Goal: Task Accomplishment & Management: Use online tool/utility

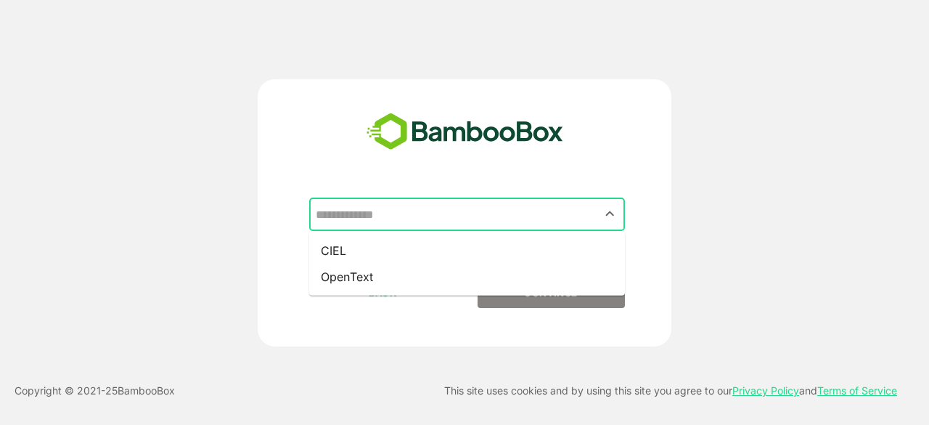
click at [502, 211] on input "text" at bounding box center [467, 214] width 310 height 28
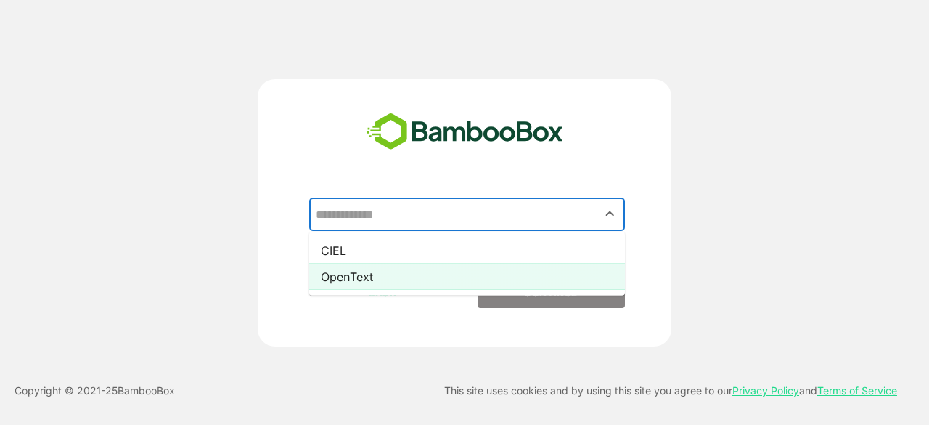
click at [493, 278] on li "OpenText" at bounding box center [467, 276] width 316 height 26
type input "********"
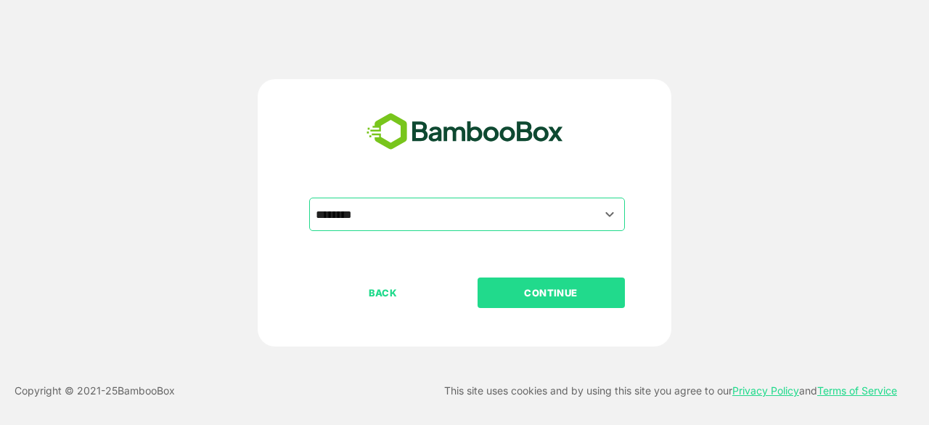
click at [563, 304] on button "CONTINUE" at bounding box center [551, 292] width 147 height 30
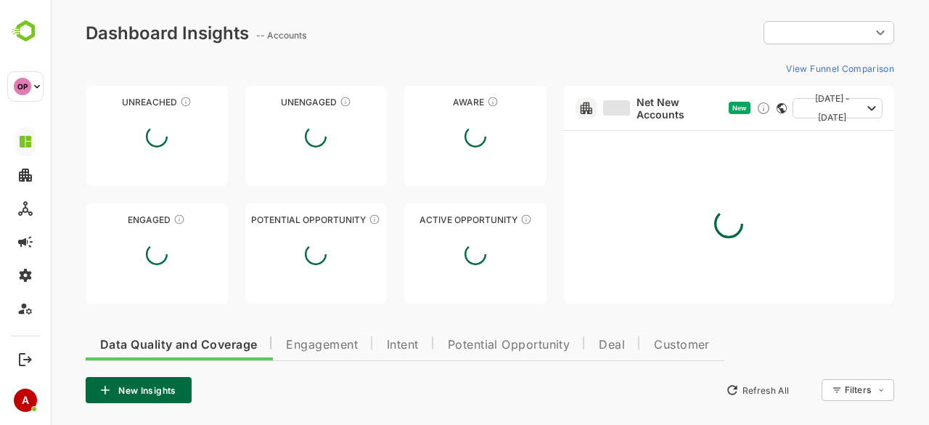
type input "**********"
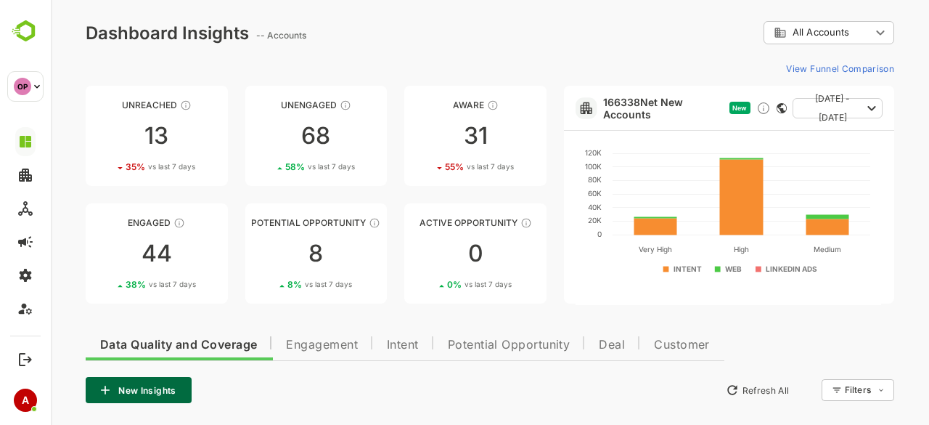
scroll to position [129, 0]
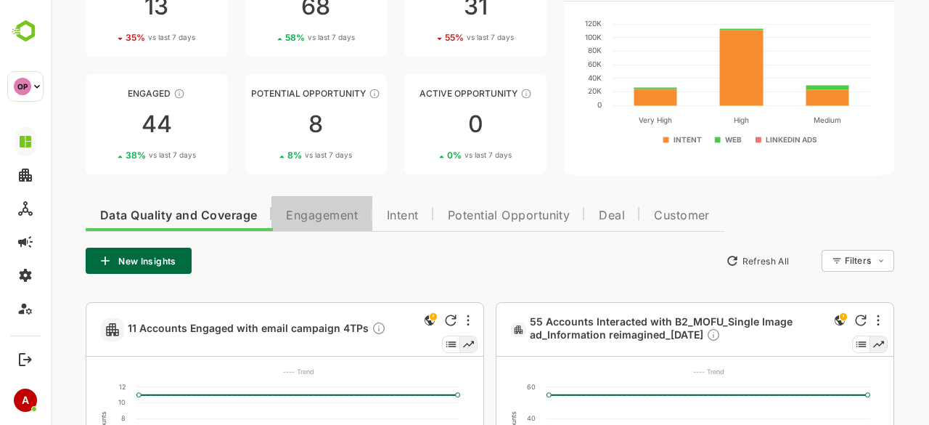
click at [332, 221] on span "Engagement" at bounding box center [322, 216] width 72 height 12
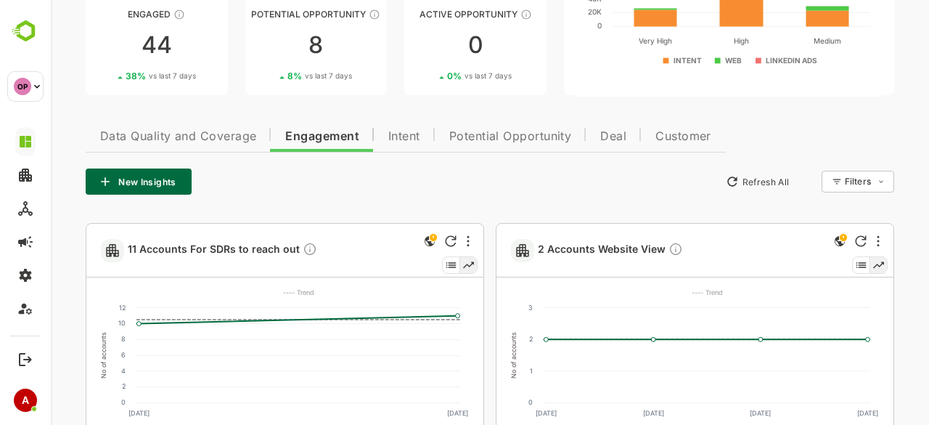
scroll to position [209, 0]
click at [270, 249] on span "11 Accounts For SDRs to reach out" at bounding box center [222, 249] width 189 height 17
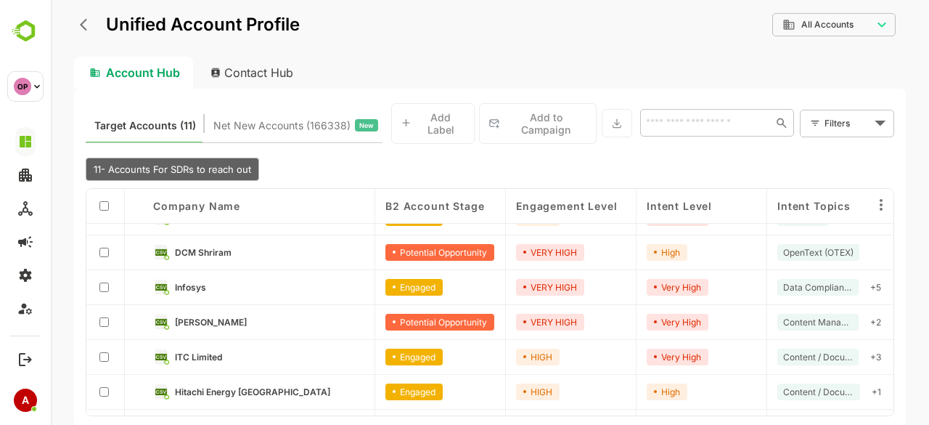
scroll to position [0, 0]
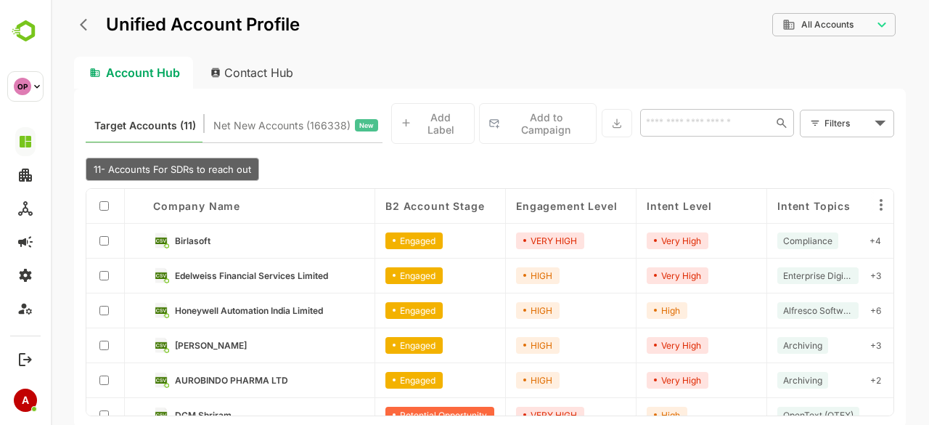
click at [212, 235] on link "Birlasoft" at bounding box center [269, 240] width 189 height 16
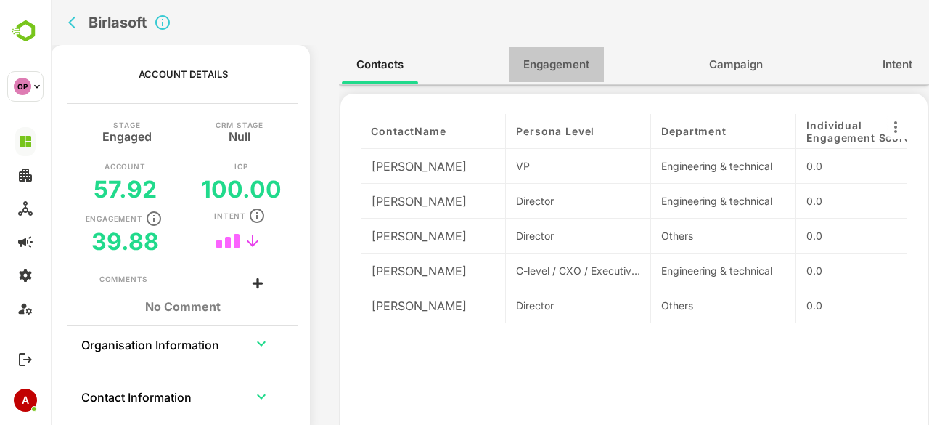
click at [563, 69] on span "Engagement" at bounding box center [556, 64] width 66 height 19
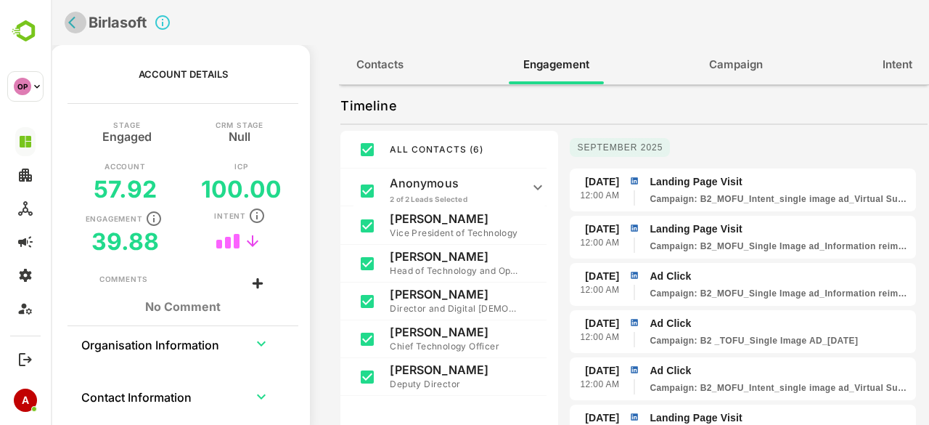
click at [66, 22] on button "back" at bounding box center [76, 23] width 22 height 22
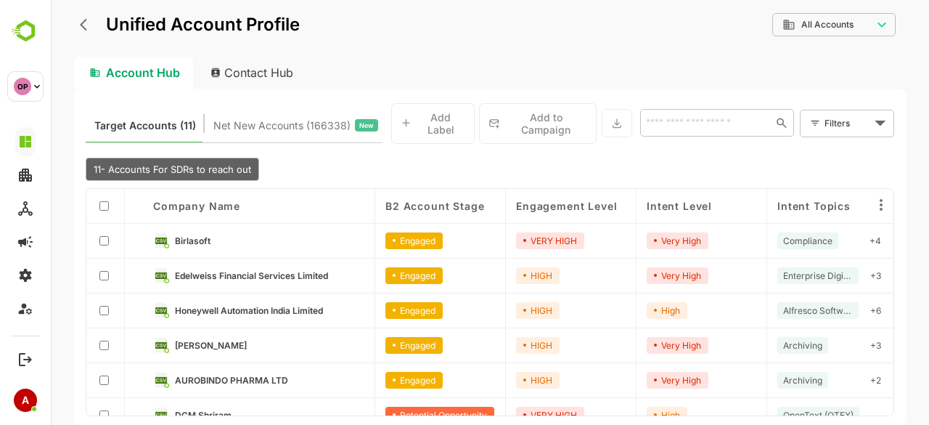
scroll to position [57, 0]
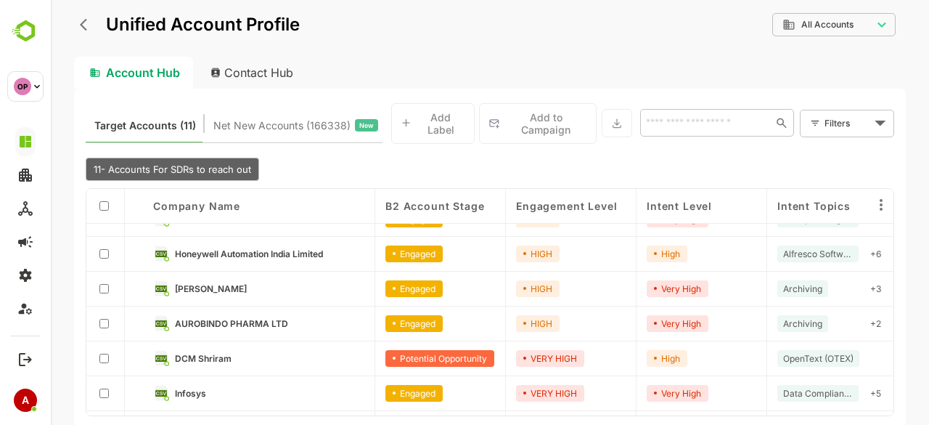
click at [240, 292] on link "[PERSON_NAME]" at bounding box center [269, 288] width 189 height 16
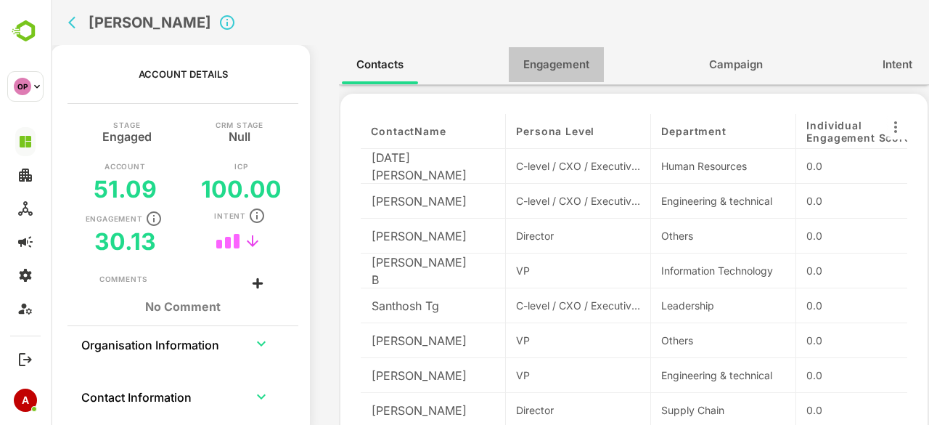
click at [549, 60] on span "Engagement" at bounding box center [556, 64] width 66 height 19
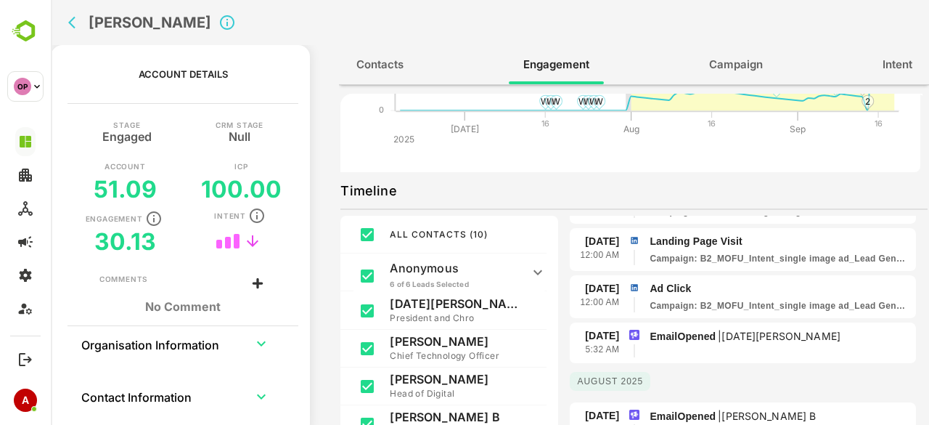
scroll to position [781, 0]
click at [69, 25] on icon "back" at bounding box center [75, 22] width 15 height 15
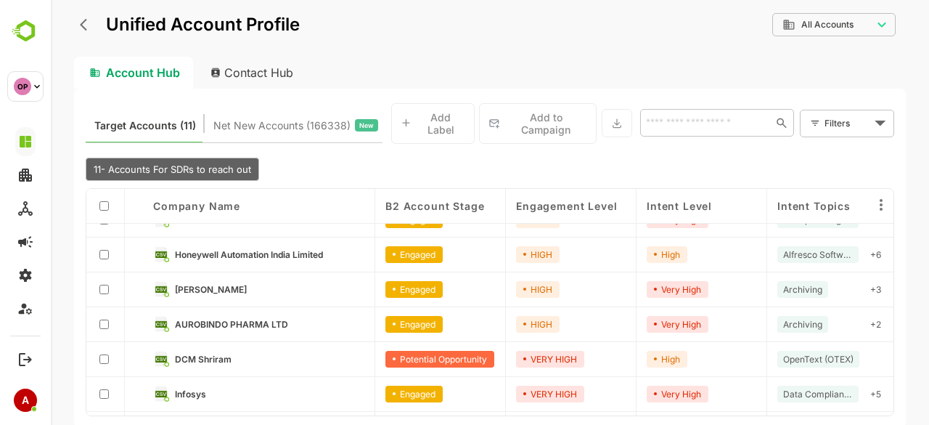
scroll to position [57, 0]
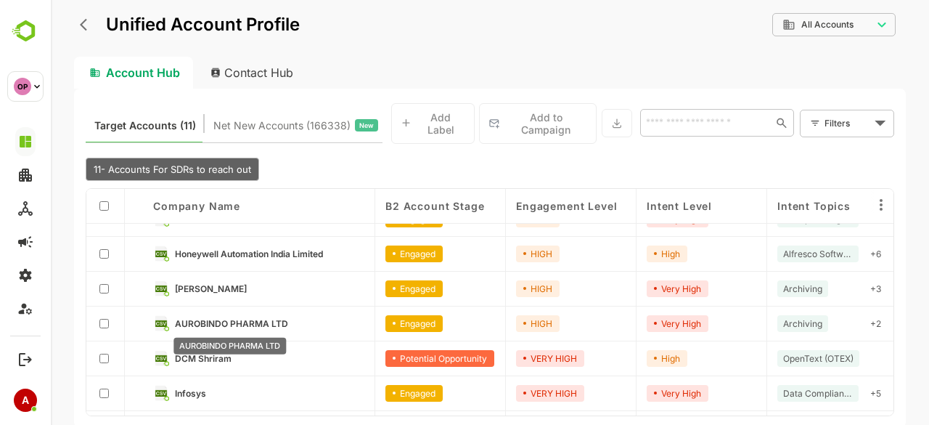
click at [254, 324] on span "AUROBINDO PHARMA LTD" at bounding box center [231, 323] width 113 height 11
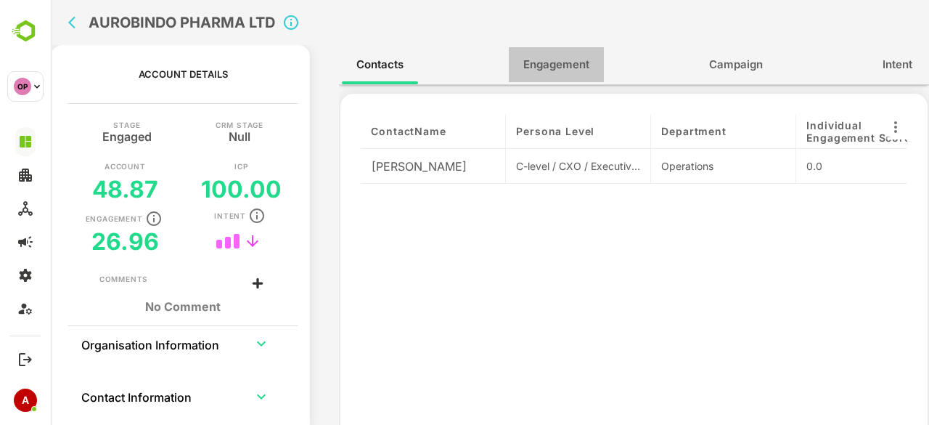
click at [573, 71] on span "Engagement" at bounding box center [556, 64] width 66 height 19
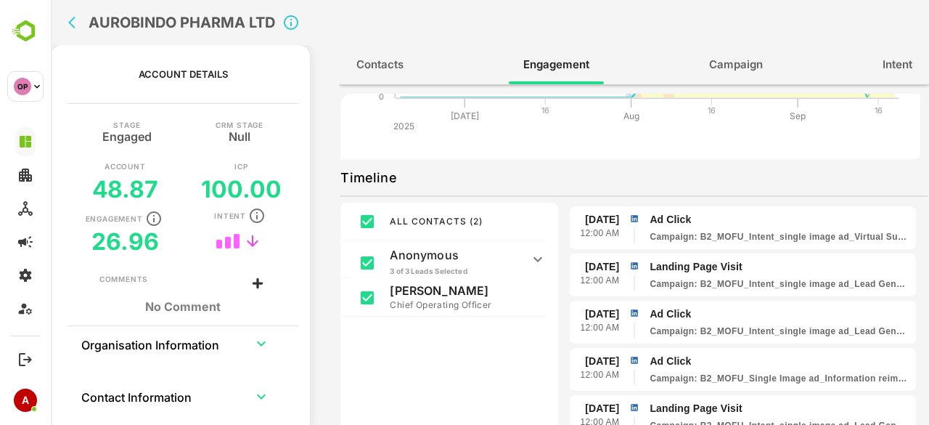
scroll to position [0, 0]
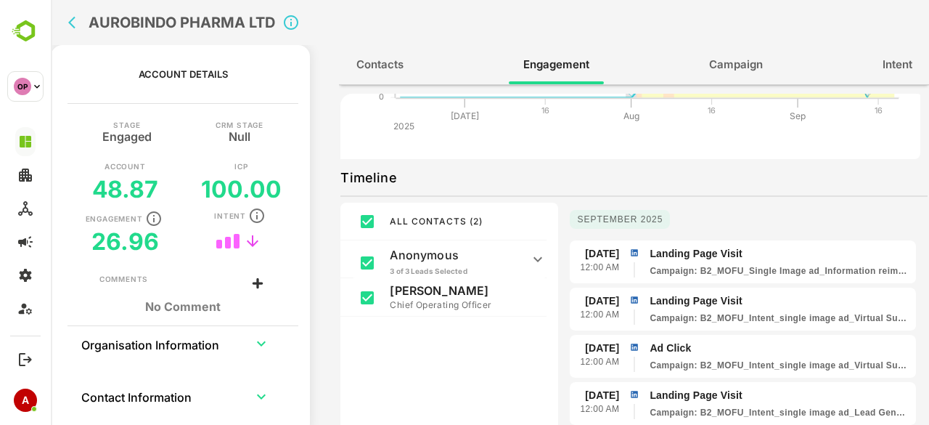
click at [68, 21] on icon "back" at bounding box center [75, 22] width 15 height 15
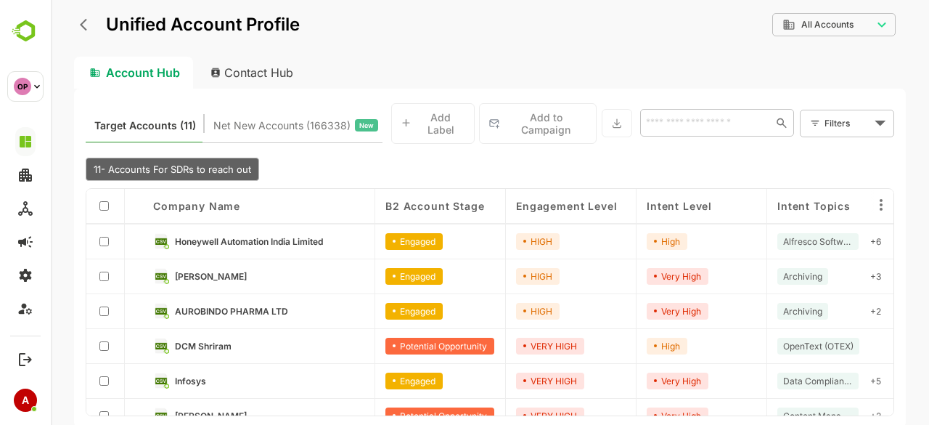
scroll to position [73, 0]
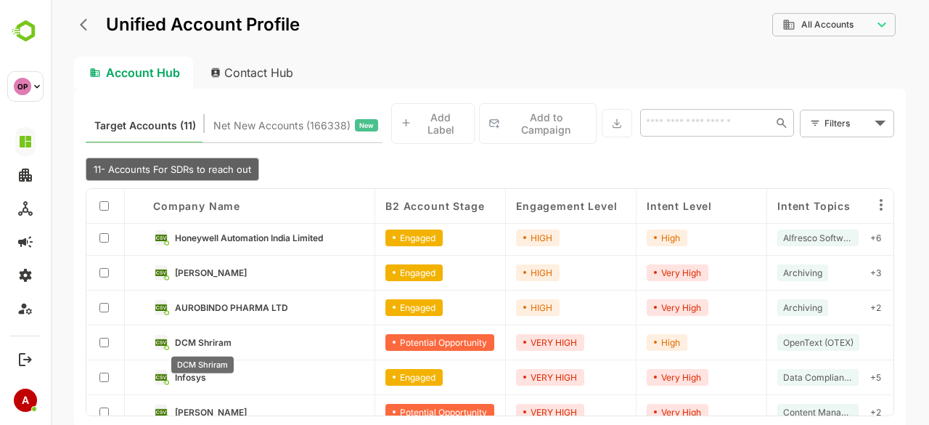
click at [218, 341] on span "DCM Shriram" at bounding box center [203, 342] width 57 height 11
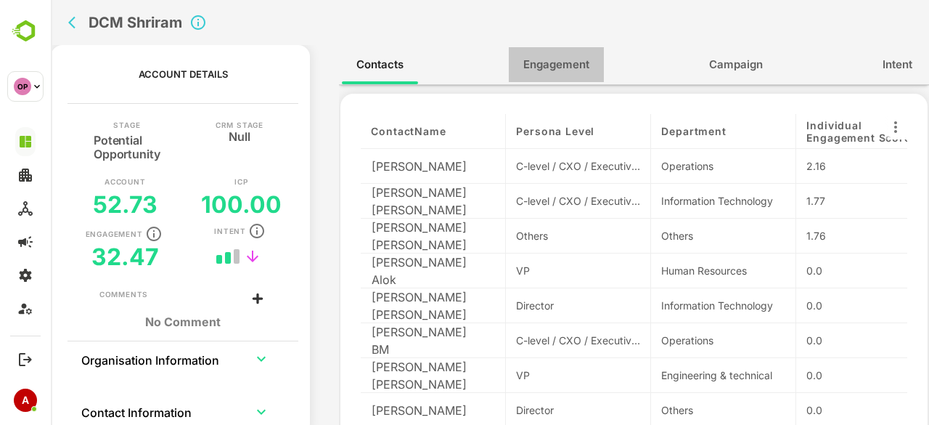
click at [547, 69] on span "Engagement" at bounding box center [556, 64] width 66 height 19
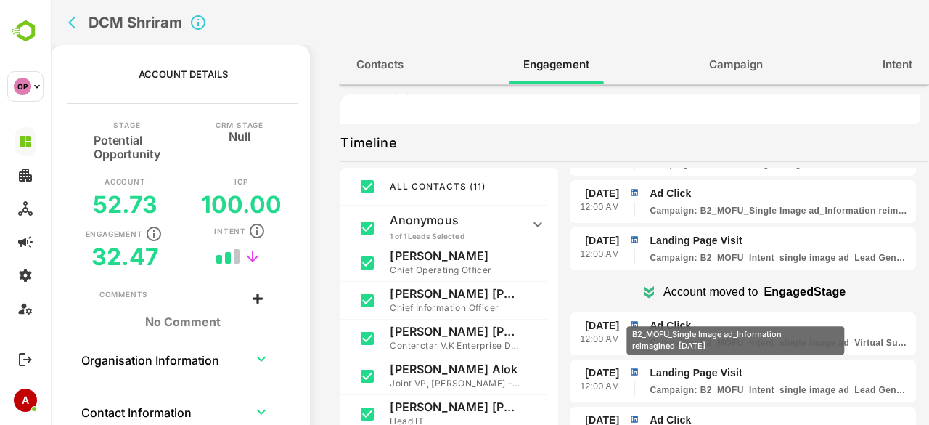
scroll to position [339, 0]
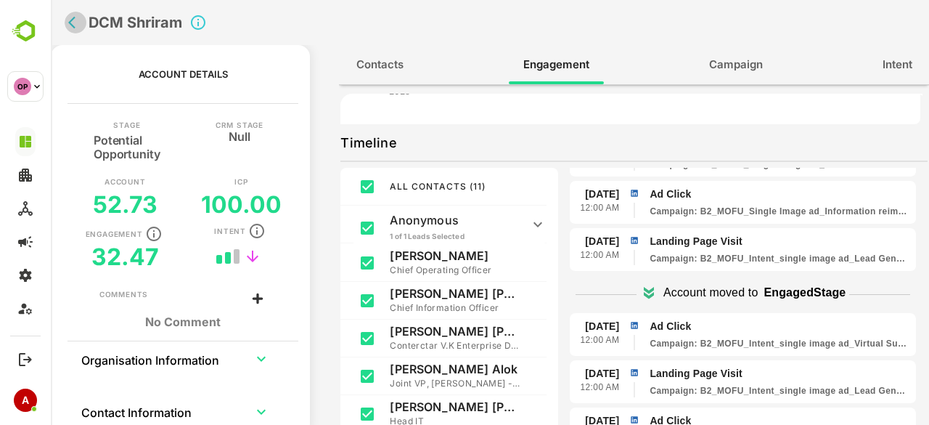
click at [68, 25] on icon "back" at bounding box center [75, 22] width 15 height 15
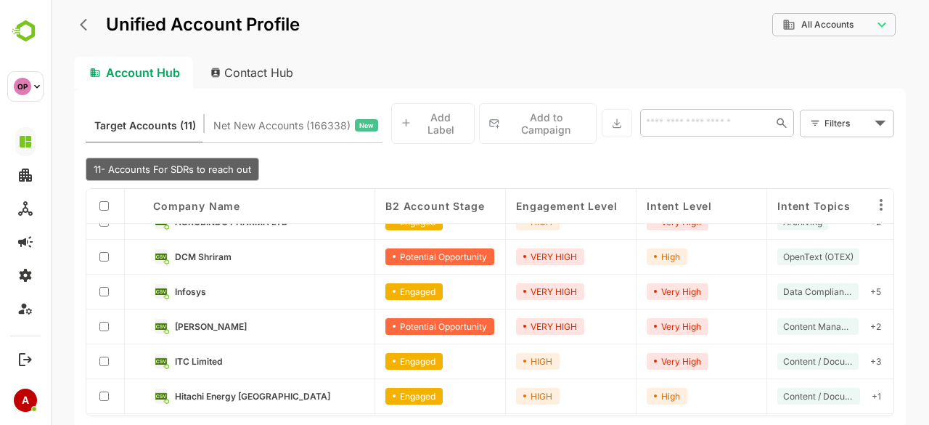
scroll to position [159, 0]
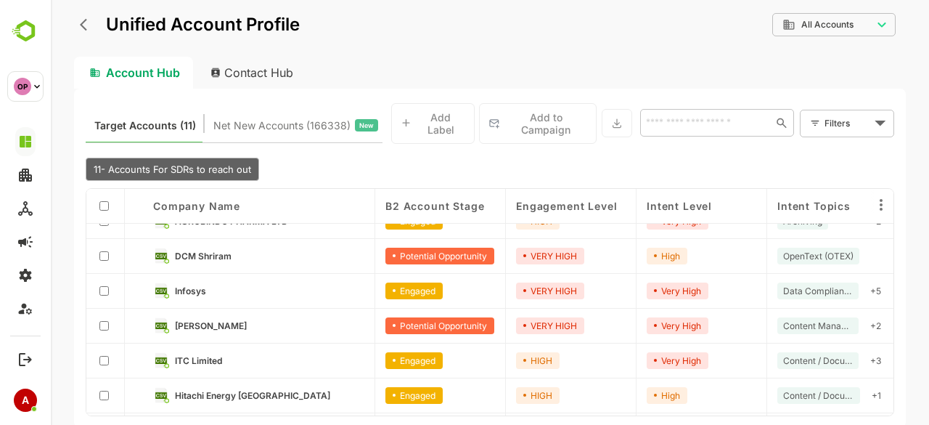
click at [238, 321] on link "[PERSON_NAME]" at bounding box center [269, 325] width 189 height 16
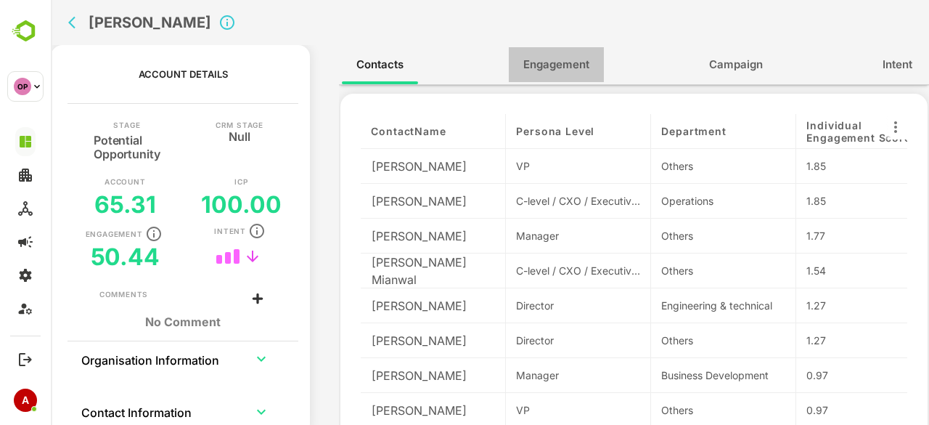
click at [548, 65] on span "Engagement" at bounding box center [556, 64] width 66 height 19
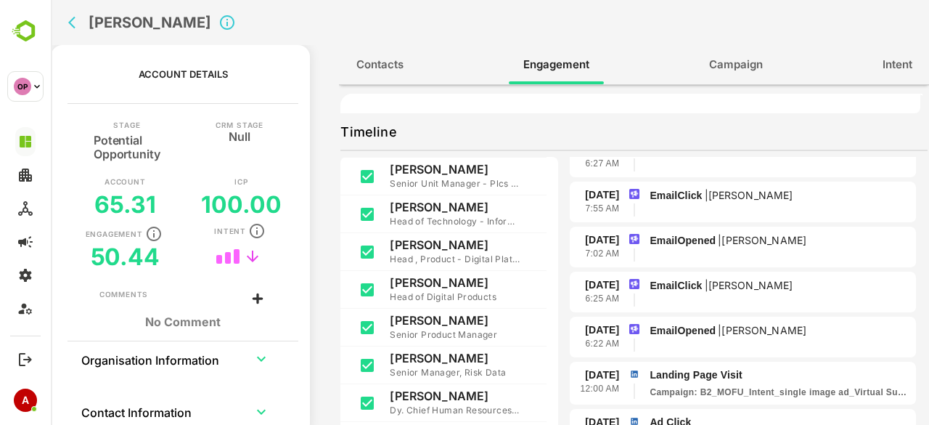
scroll to position [0, 0]
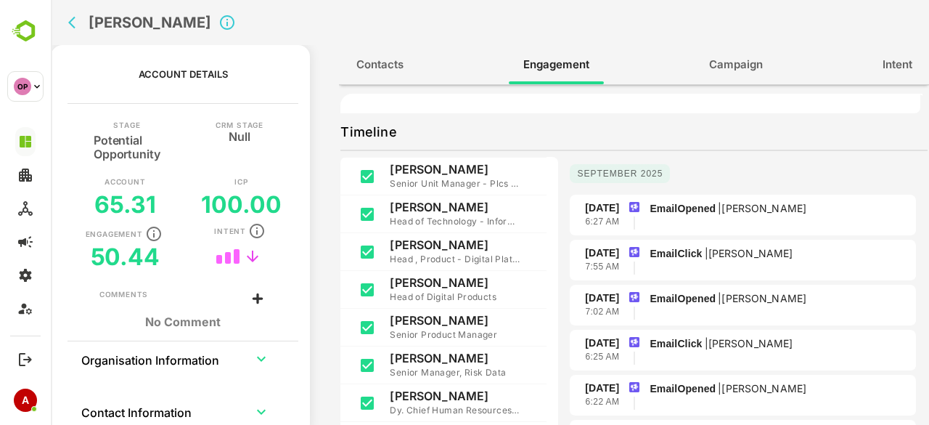
click at [70, 25] on icon "back" at bounding box center [75, 22] width 15 height 15
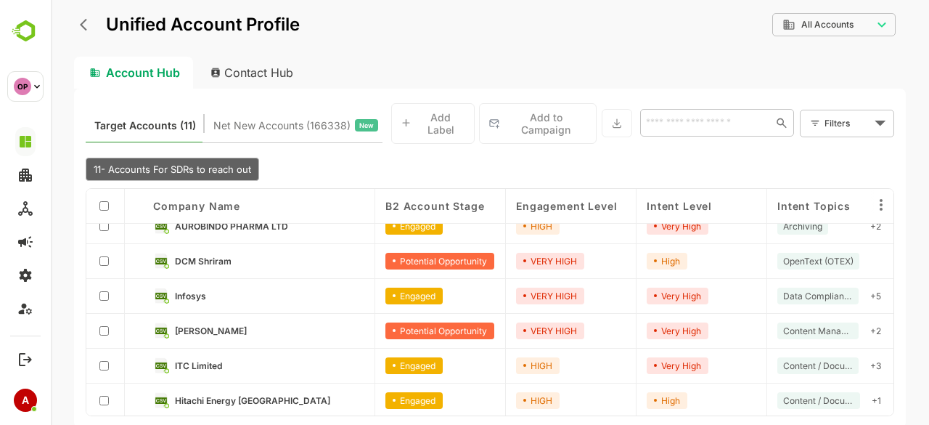
scroll to position [165, 0]
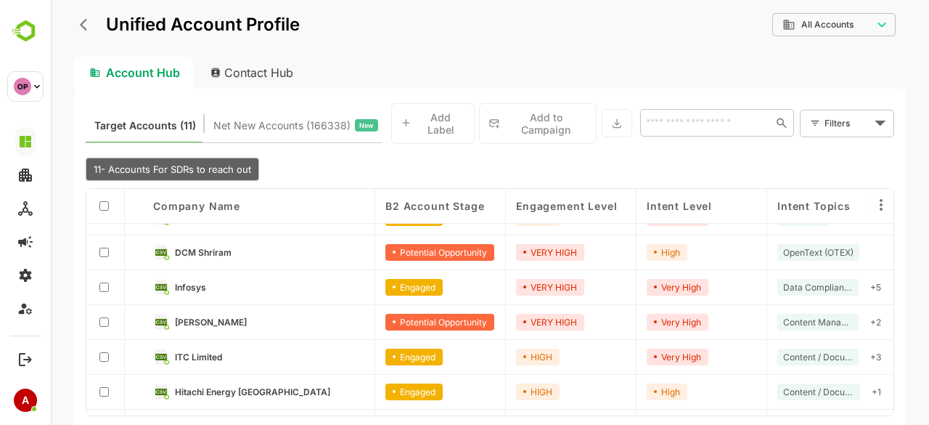
click at [226, 351] on link "ITC Limited" at bounding box center [269, 356] width 189 height 16
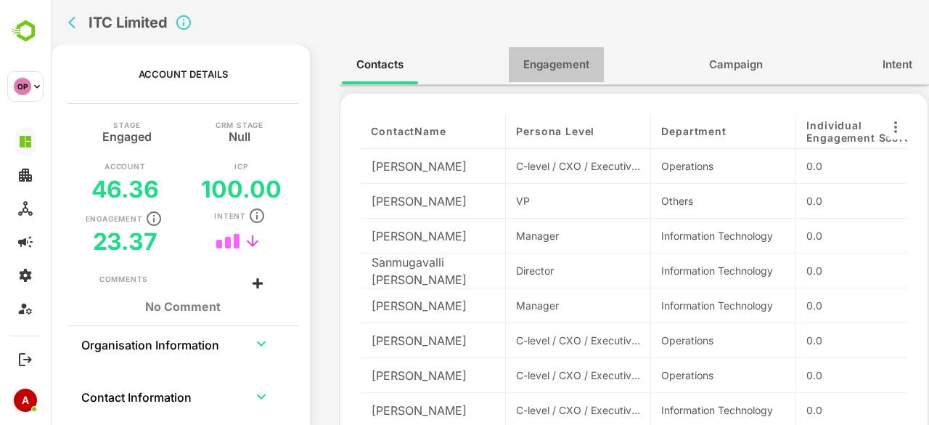
click at [563, 76] on button "Engagement" at bounding box center [556, 64] width 95 height 35
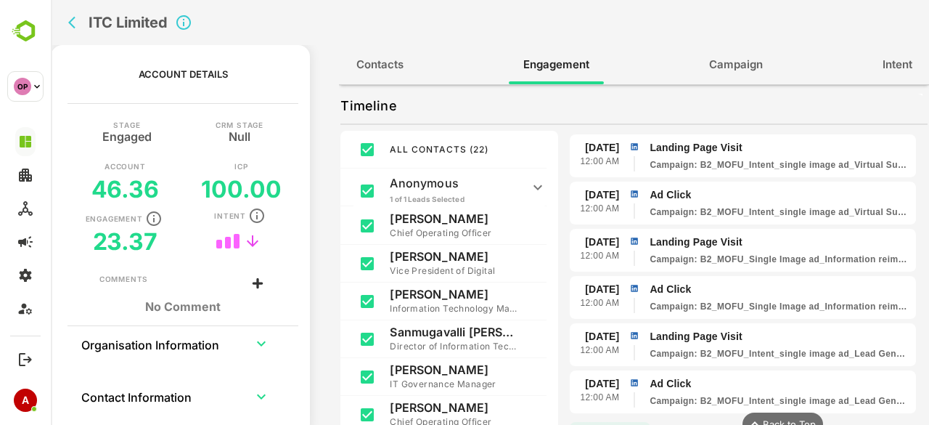
scroll to position [790, 0]
click at [73, 22] on icon "back" at bounding box center [75, 22] width 15 height 15
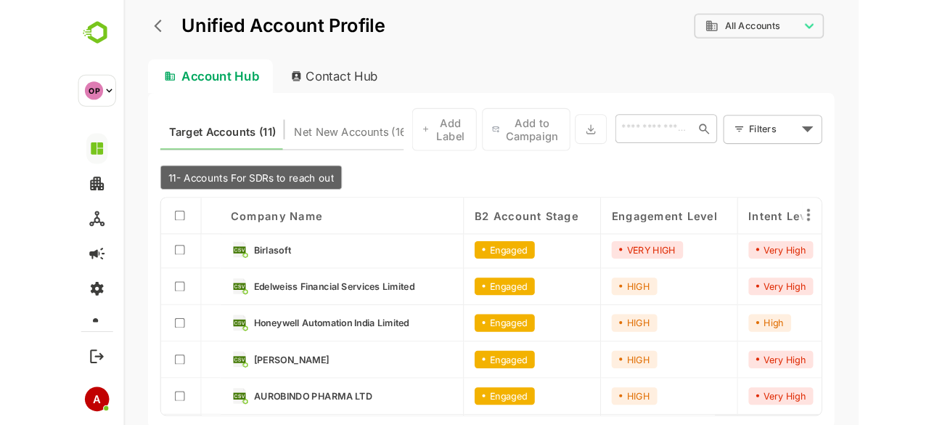
scroll to position [1, 0]
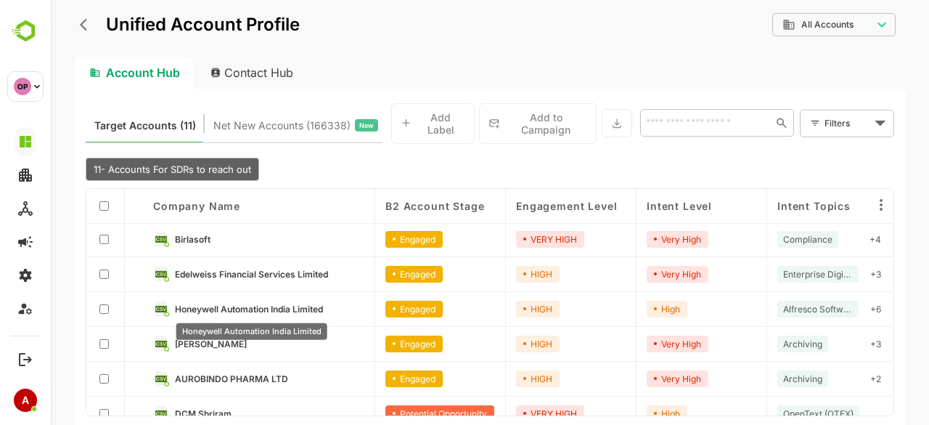
click at [264, 307] on span "Honeywell Automation India Limited" at bounding box center [249, 308] width 148 height 11
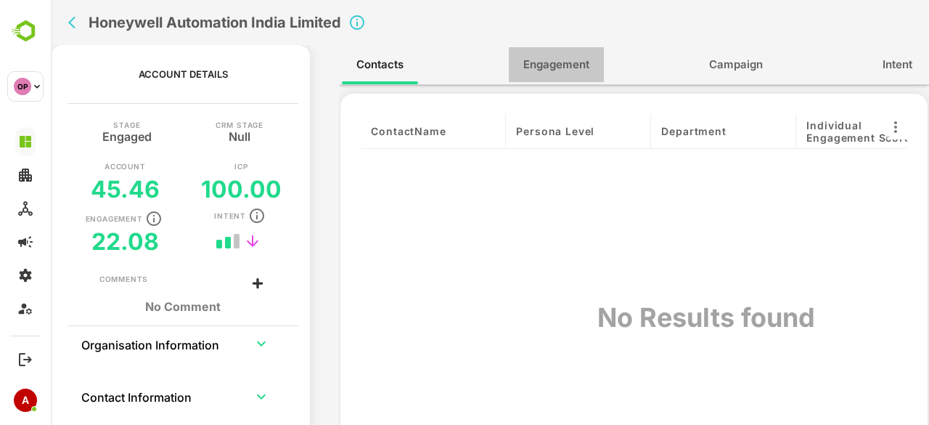
click at [556, 62] on span "Engagement" at bounding box center [556, 64] width 66 height 19
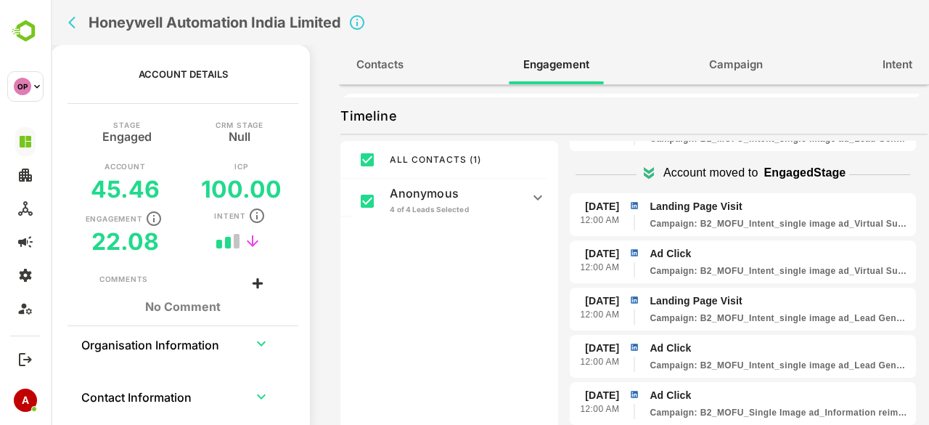
scroll to position [0, 0]
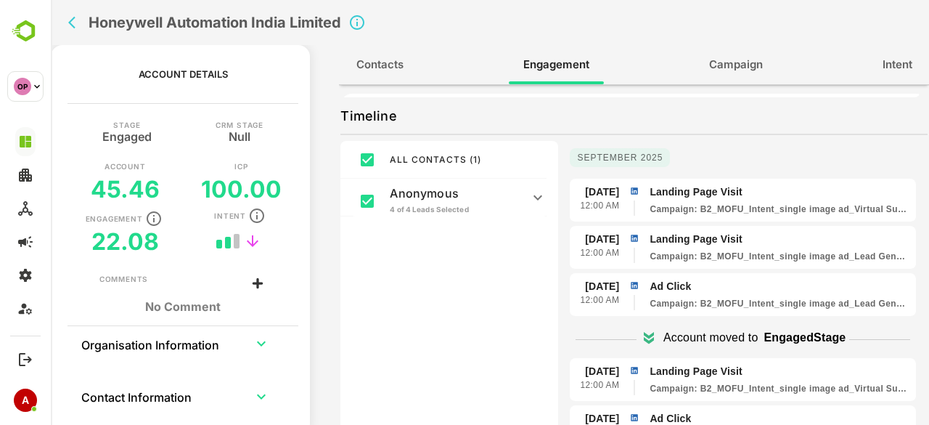
click at [76, 27] on icon "back" at bounding box center [75, 22] width 15 height 15
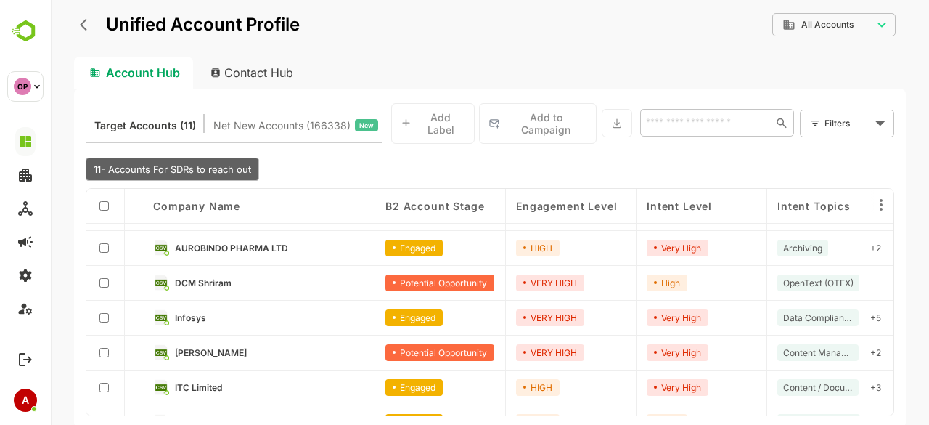
scroll to position [165, 0]
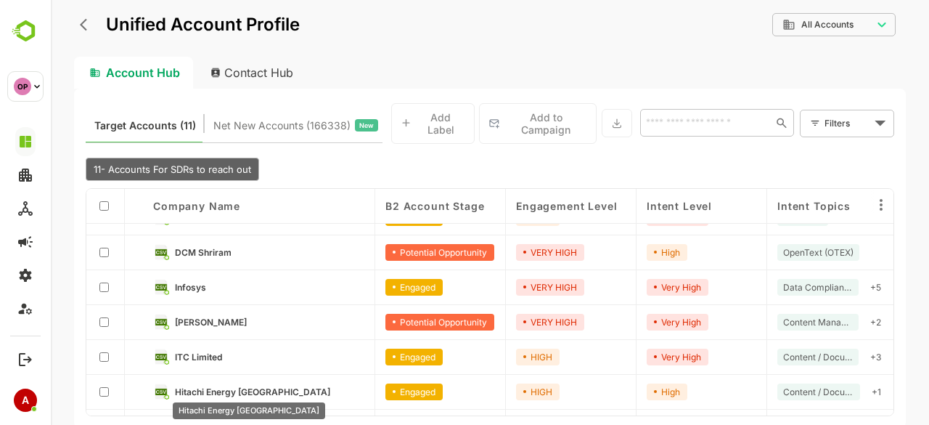
click at [213, 390] on span "Hitachi Energy [GEOGRAPHIC_DATA]" at bounding box center [252, 391] width 155 height 11
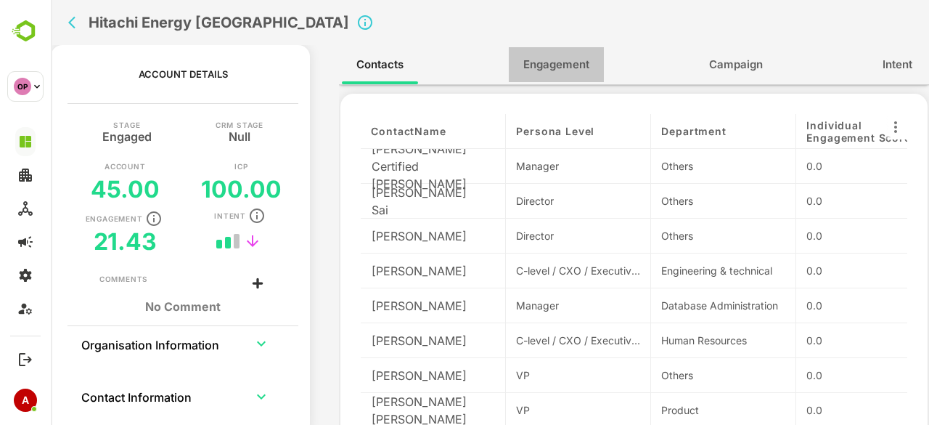
click at [539, 60] on span "Engagement" at bounding box center [556, 64] width 66 height 19
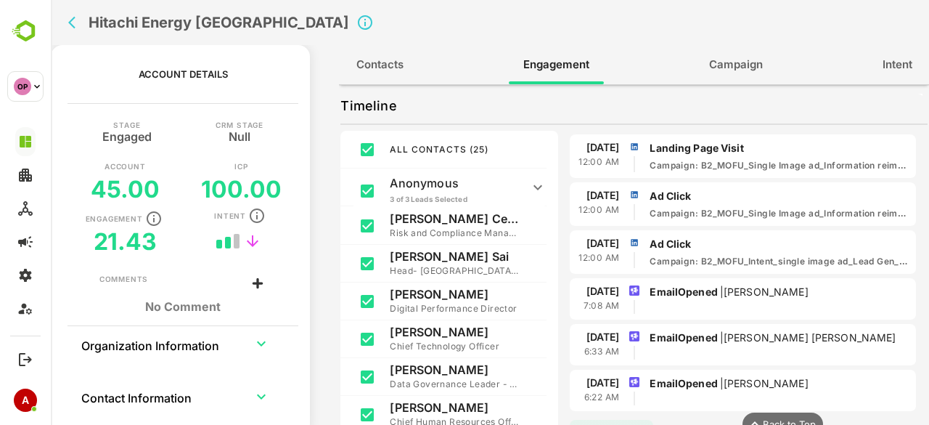
scroll to position [848, 0]
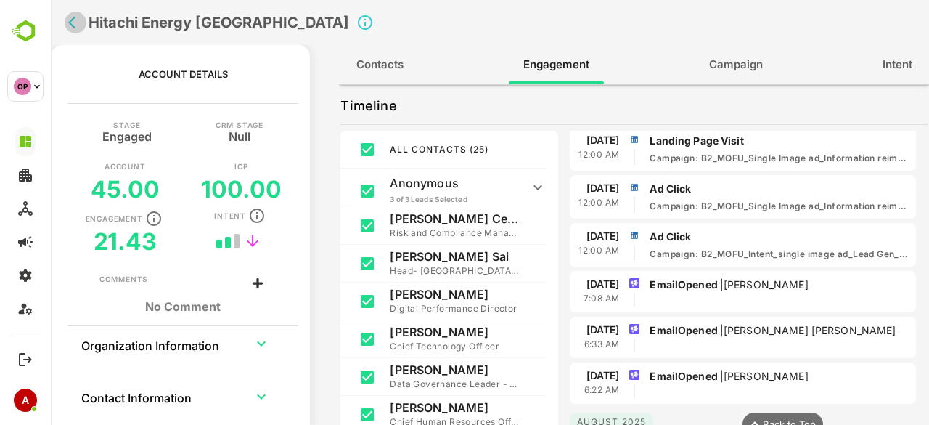
click at [72, 17] on icon "back" at bounding box center [75, 22] width 15 height 15
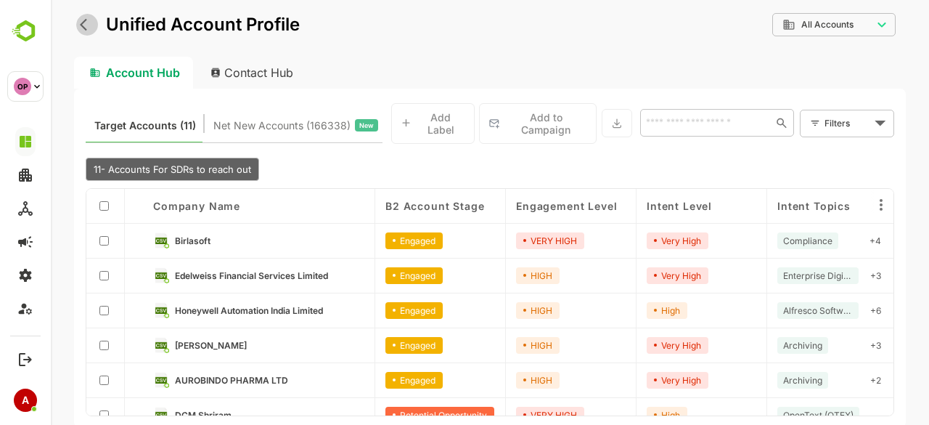
click at [81, 20] on icon "back" at bounding box center [87, 24] width 15 height 15
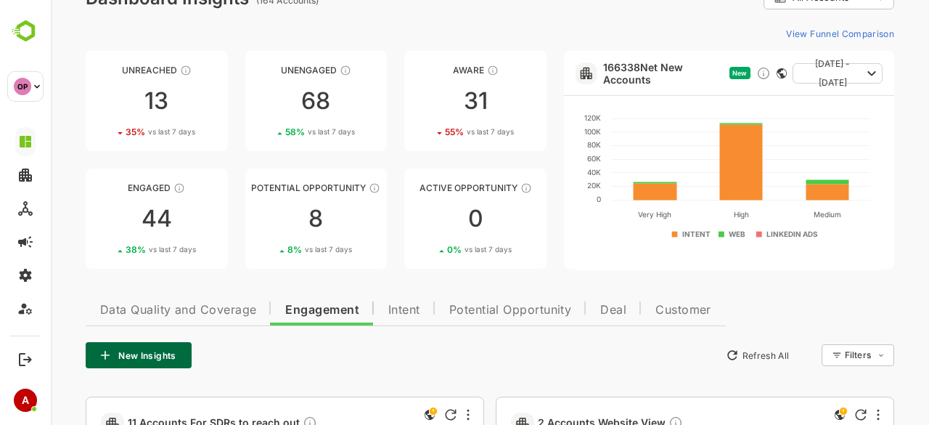
scroll to position [0, 0]
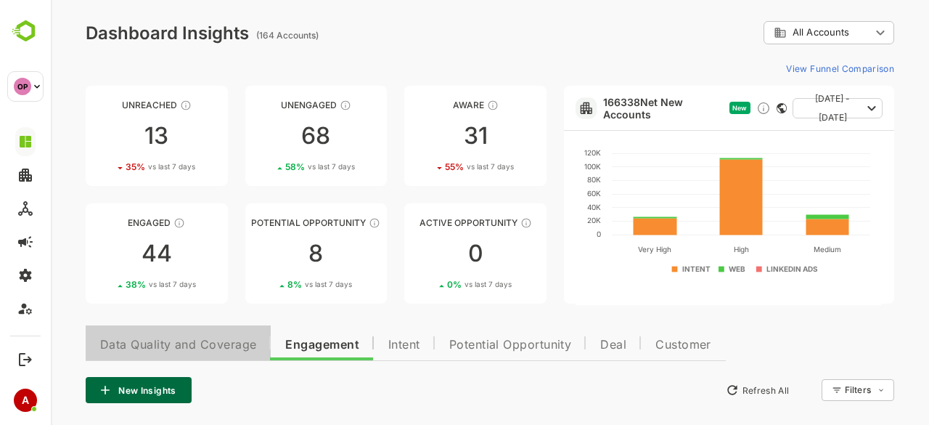
click at [216, 348] on span "Data Quality and Coverage" at bounding box center [178, 345] width 156 height 12
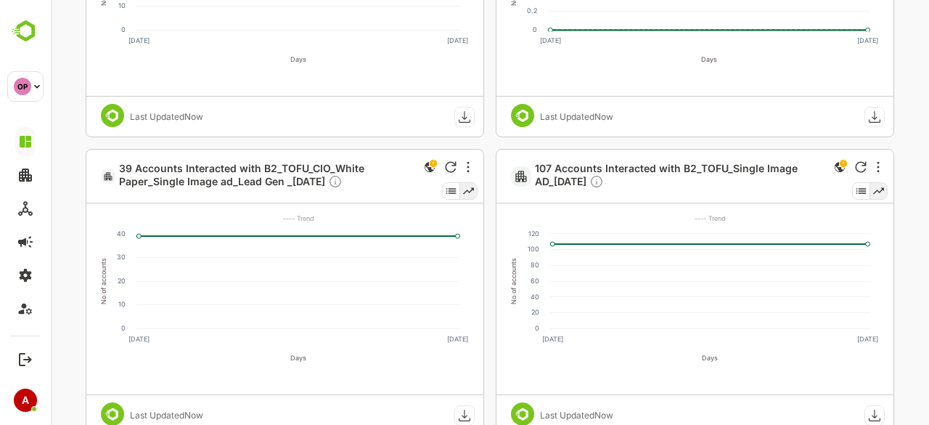
scroll to position [1183, 0]
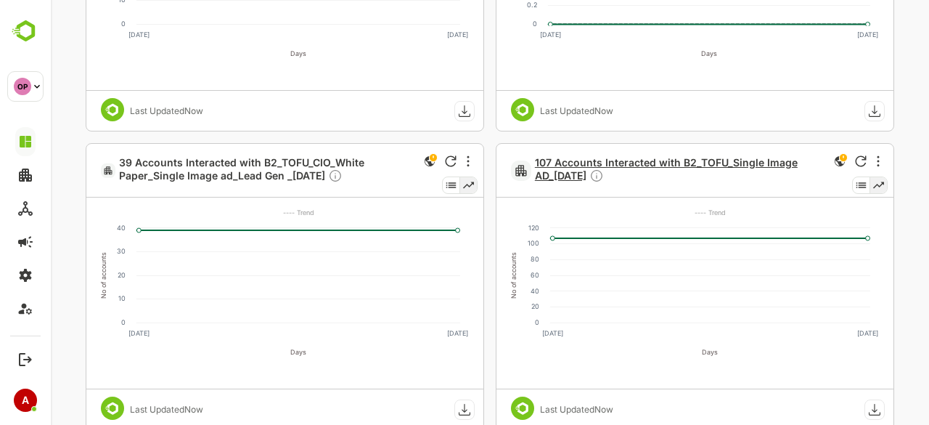
click at [625, 166] on span "107 Accounts Interacted with B2_TOFU_Single Image AD_[DATE]" at bounding box center [680, 170] width 290 height 29
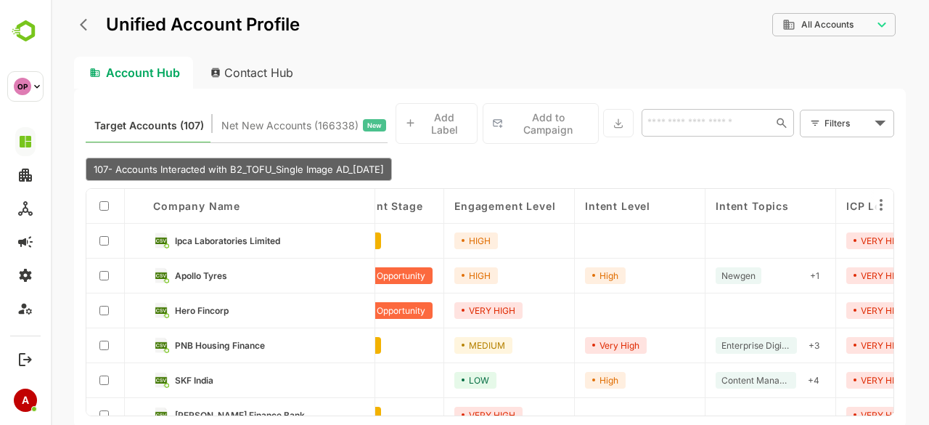
scroll to position [0, 62]
click at [280, 234] on link "Ipca Laboratories Limited" at bounding box center [268, 240] width 189 height 16
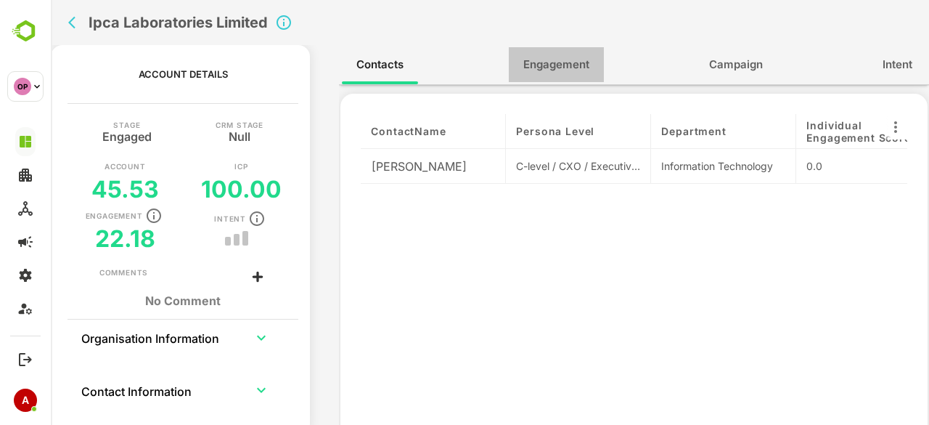
click at [562, 54] on button "Engagement" at bounding box center [556, 64] width 95 height 35
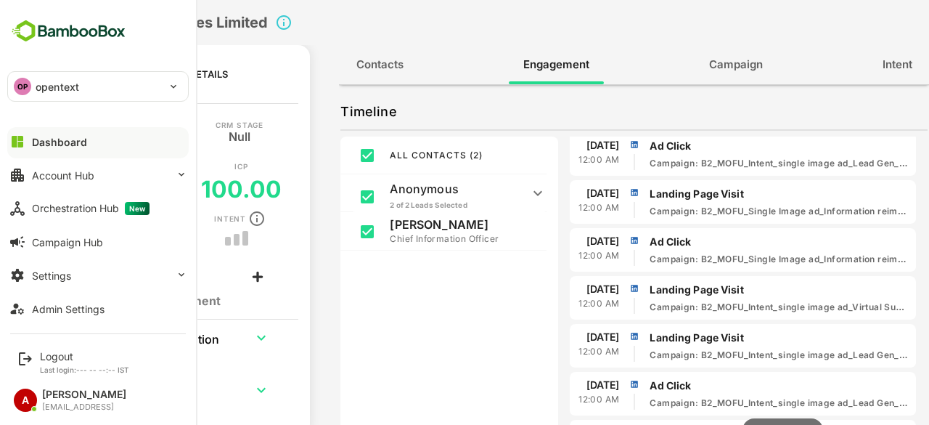
scroll to position [515, 0]
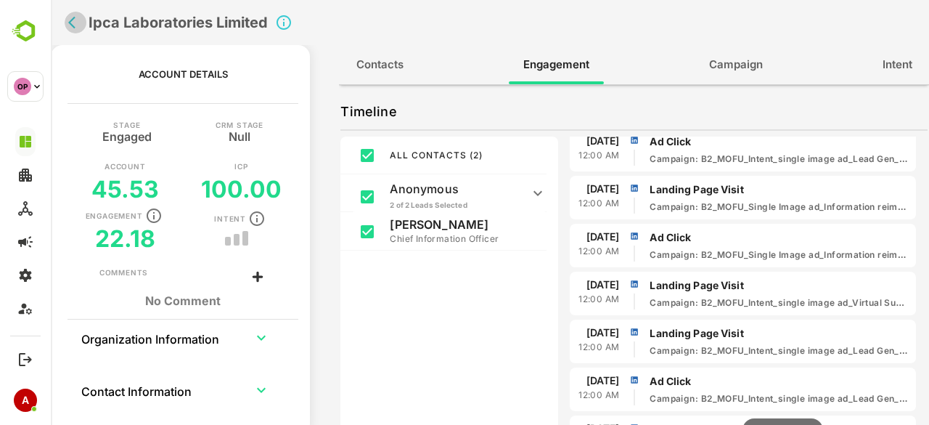
click at [71, 16] on icon "back" at bounding box center [75, 22] width 15 height 15
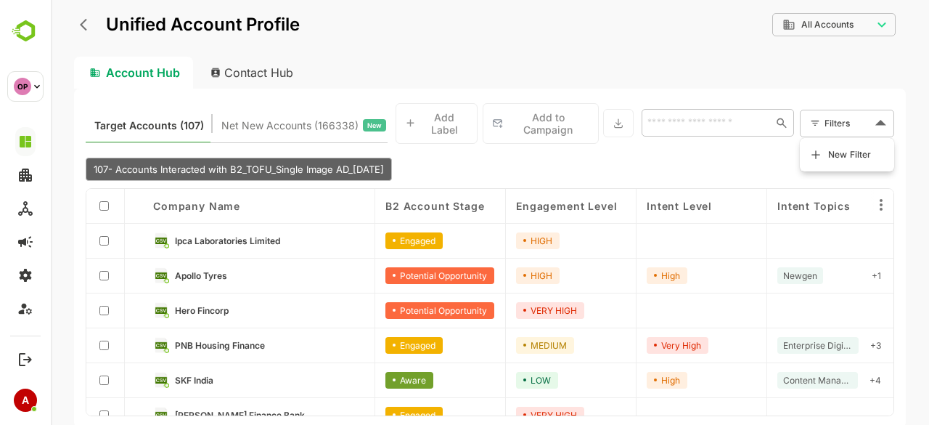
click at [835, 129] on body "**********" at bounding box center [490, 212] width 878 height 425
click at [836, 155] on span "New Filter" at bounding box center [850, 154] width 44 height 17
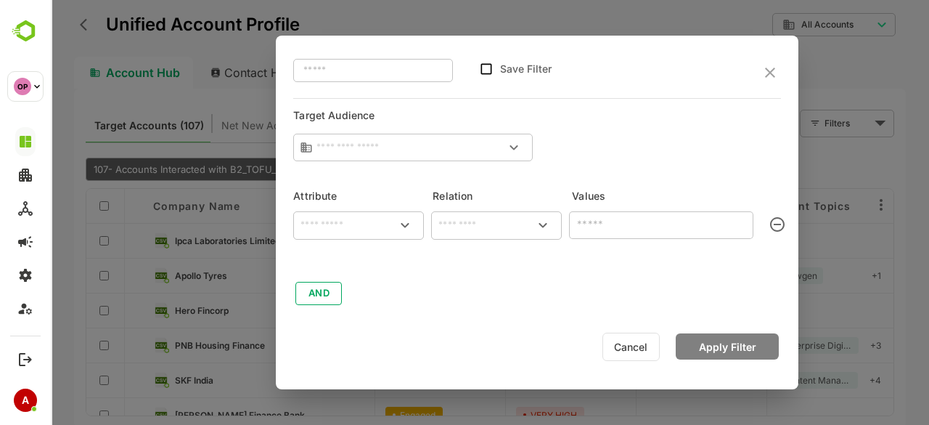
type input "**********"
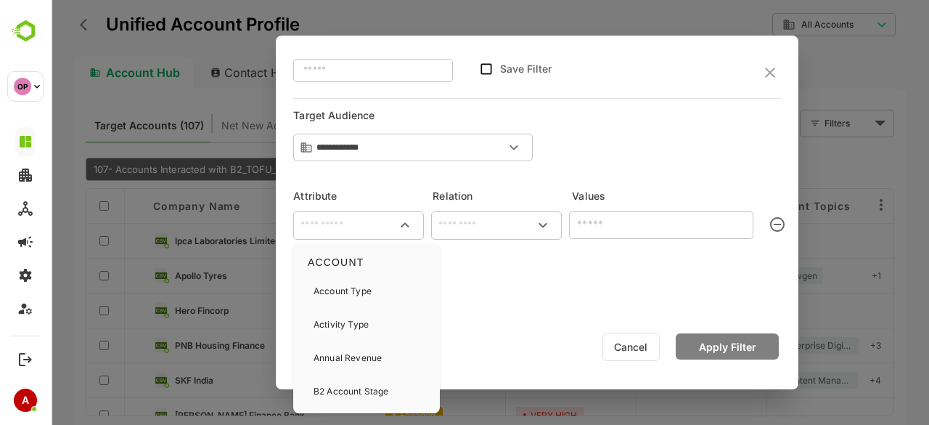
click at [375, 225] on input "text" at bounding box center [358, 224] width 125 height 17
click at [362, 322] on p "Activity Type" at bounding box center [341, 324] width 55 height 13
type input "**********"
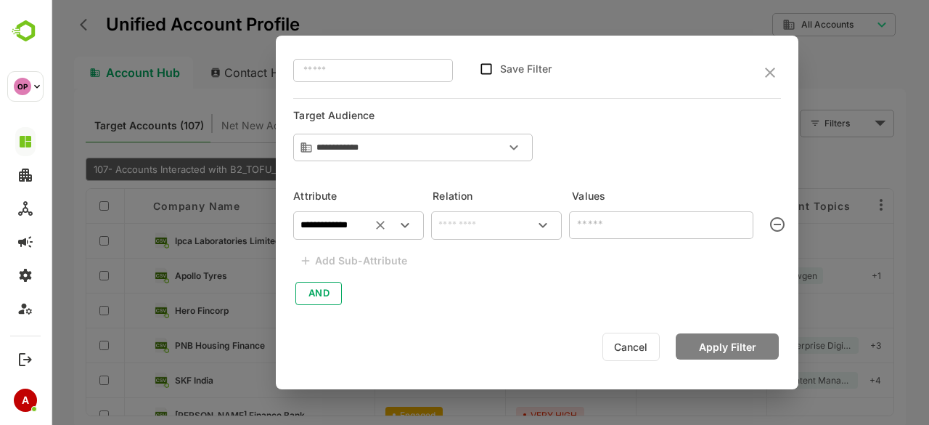
click at [467, 227] on input "text" at bounding box center [496, 224] width 125 height 17
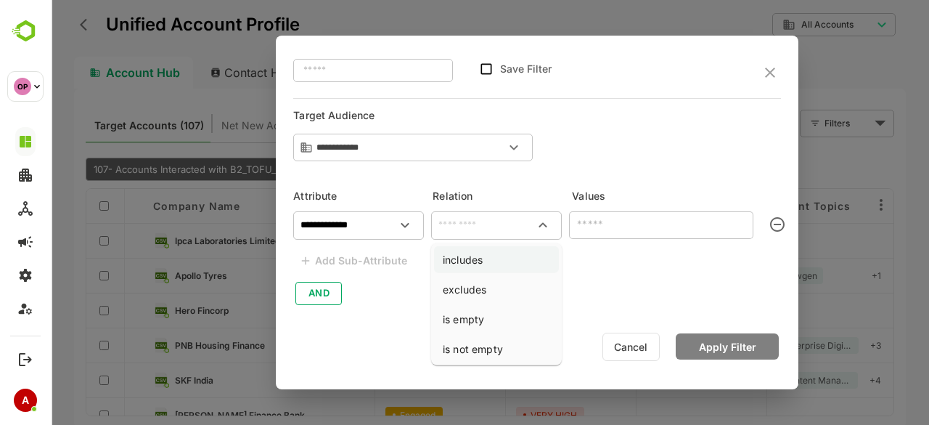
click at [467, 257] on li "includes" at bounding box center [496, 259] width 125 height 27
type input "********"
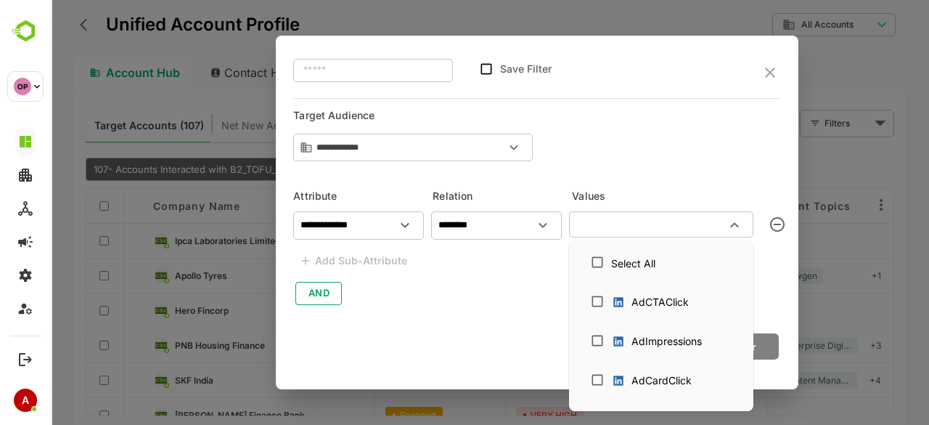
click at [589, 233] on input "text" at bounding box center [649, 224] width 152 height 17
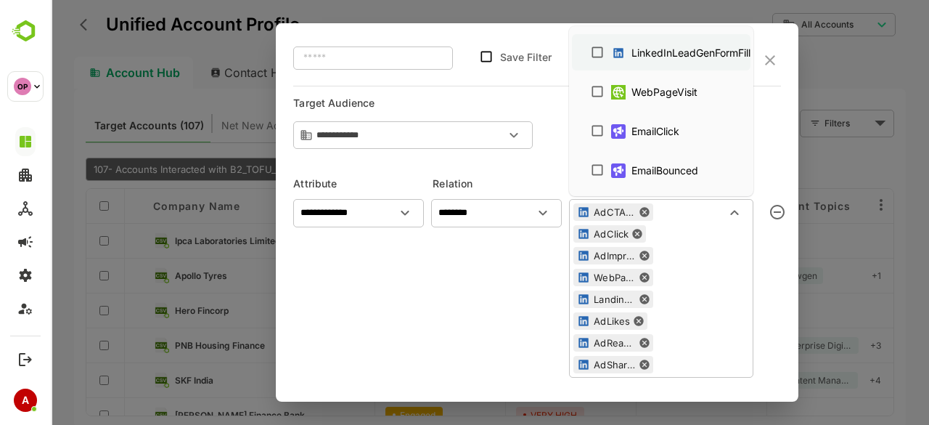
scroll to position [584, 0]
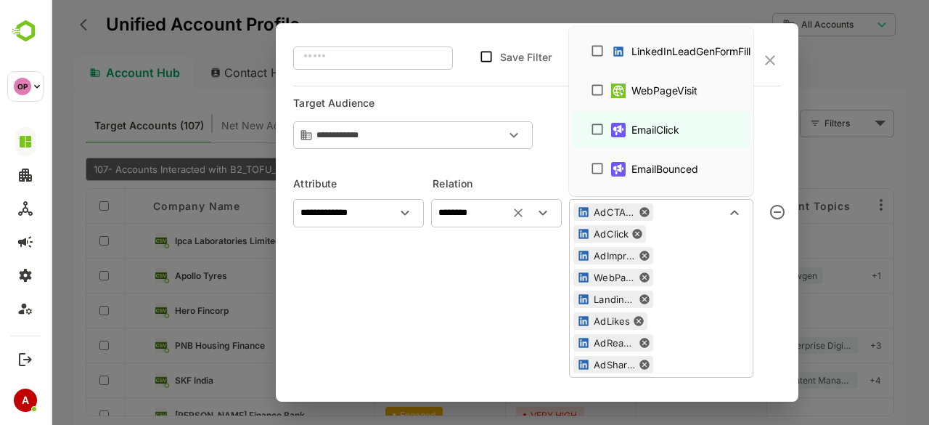
click at [534, 269] on div "******** ​" at bounding box center [496, 286] width 131 height 188
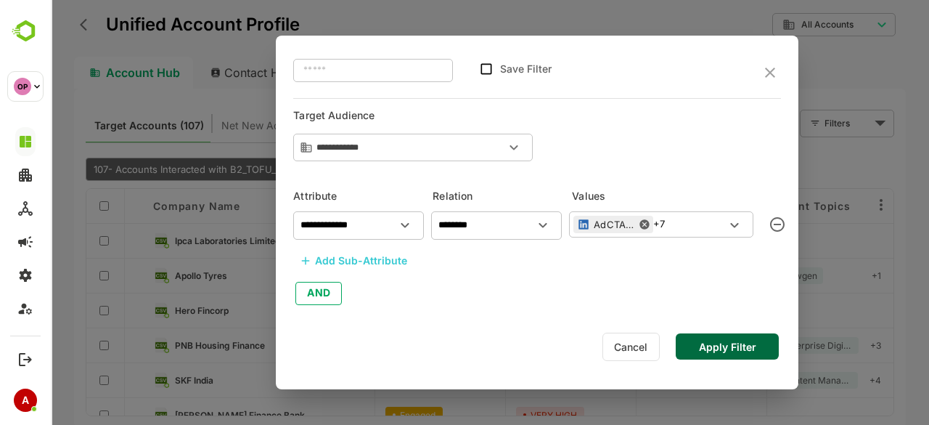
click at [391, 261] on div "Add Sub-Attribute" at bounding box center [361, 260] width 92 height 17
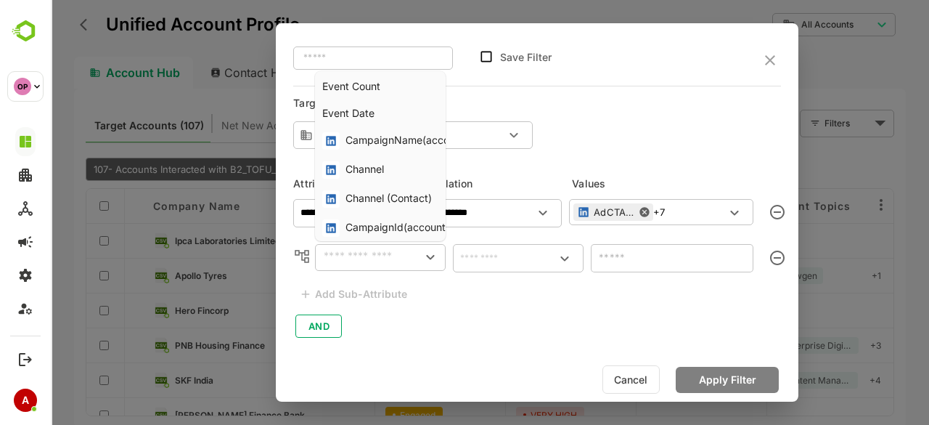
click at [391, 261] on input "text" at bounding box center [368, 256] width 98 height 17
click at [391, 140] on div "CampaignName(accounts)" at bounding box center [410, 140] width 128 height 17
type input "**********"
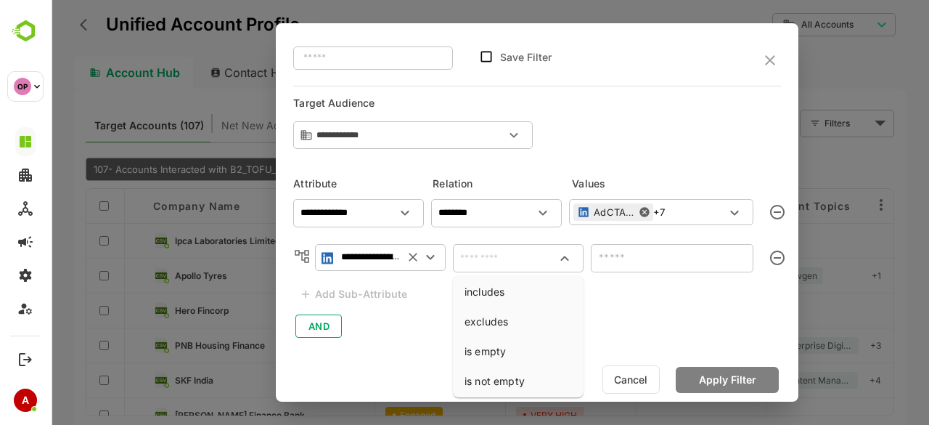
click at [479, 265] on input "text" at bounding box center [518, 258] width 125 height 17
click at [495, 282] on li "includes" at bounding box center [518, 291] width 125 height 27
type input "********"
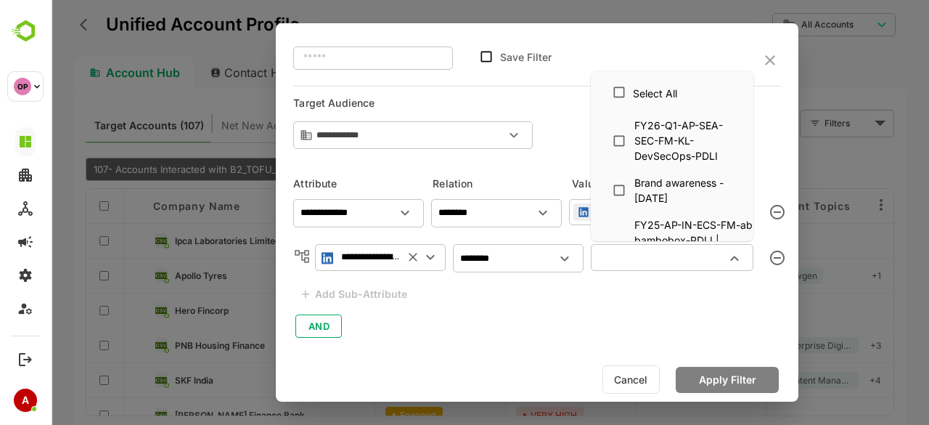
click at [615, 256] on input "text" at bounding box center [660, 256] width 130 height 17
paste input "**********"
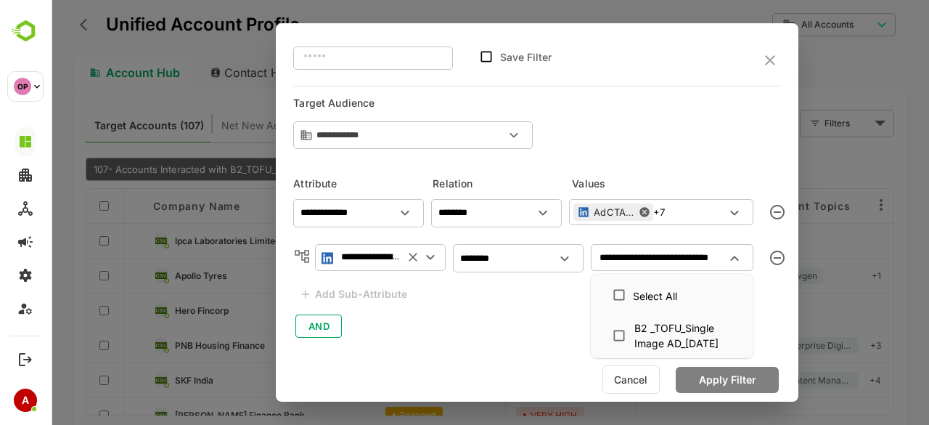
scroll to position [0, 26]
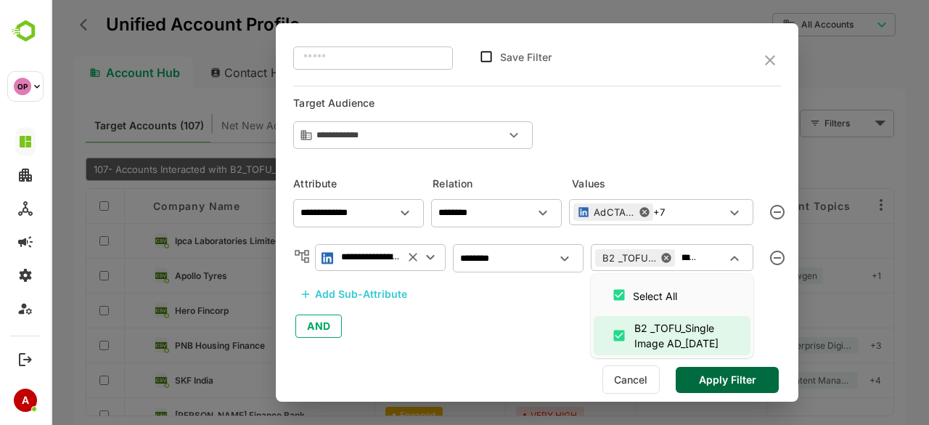
type input "**********"
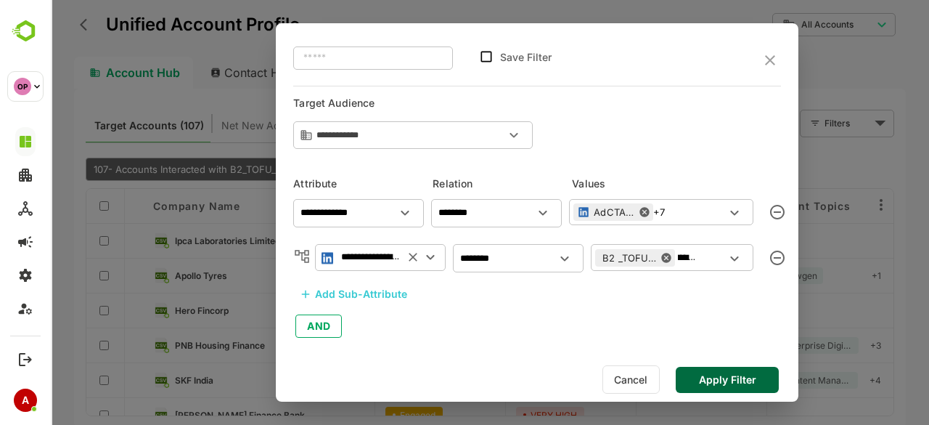
scroll to position [0, 0]
click at [546, 316] on div "**********" at bounding box center [537, 265] width 488 height 147
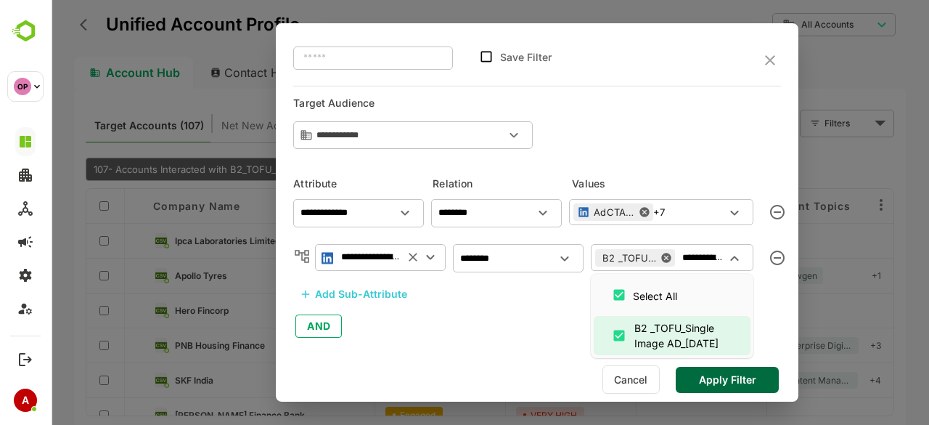
click at [711, 262] on input "**********" at bounding box center [702, 256] width 46 height 17
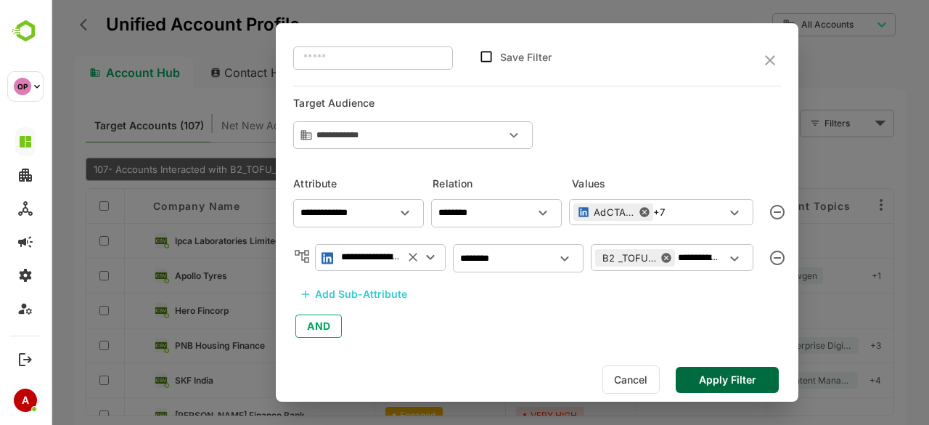
click at [564, 313] on div "**********" at bounding box center [537, 265] width 488 height 147
drag, startPoint x: 573, startPoint y: 310, endPoint x: 544, endPoint y: 314, distance: 28.6
click at [544, 314] on div "**********" at bounding box center [537, 265] width 488 height 147
click at [716, 377] on button "Apply Filter" at bounding box center [727, 380] width 103 height 26
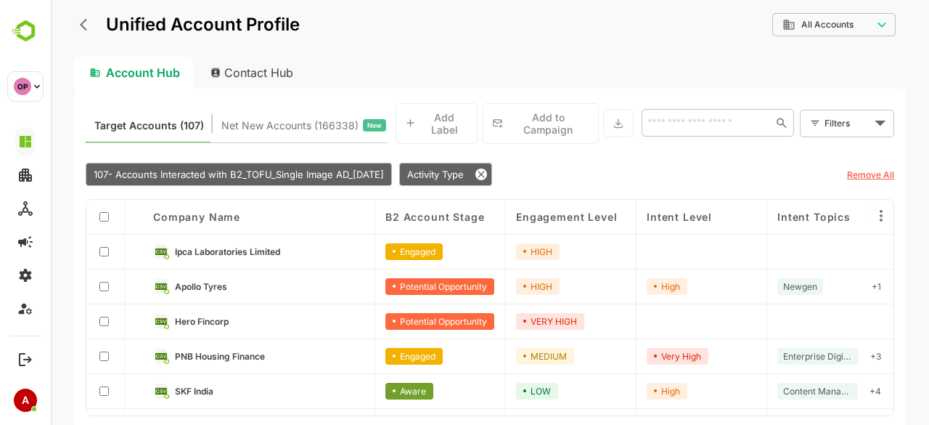
click at [205, 313] on link "Hero Fincorp" at bounding box center [269, 321] width 189 height 16
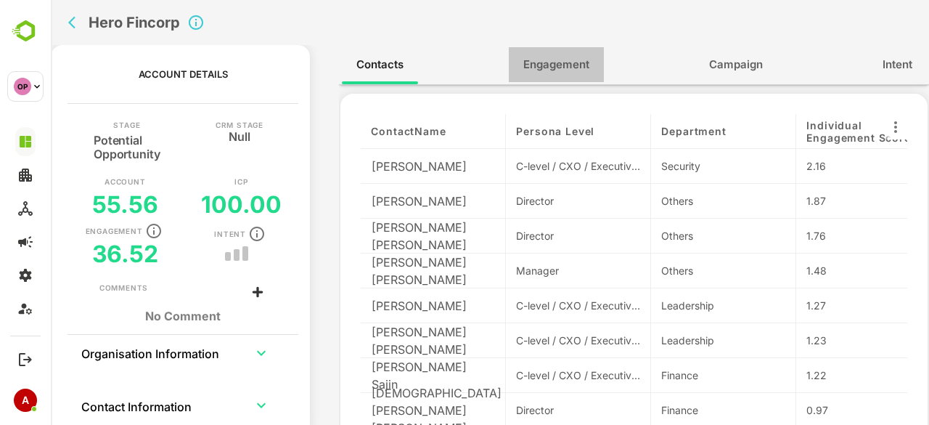
click at [547, 64] on span "Engagement" at bounding box center [556, 64] width 66 height 19
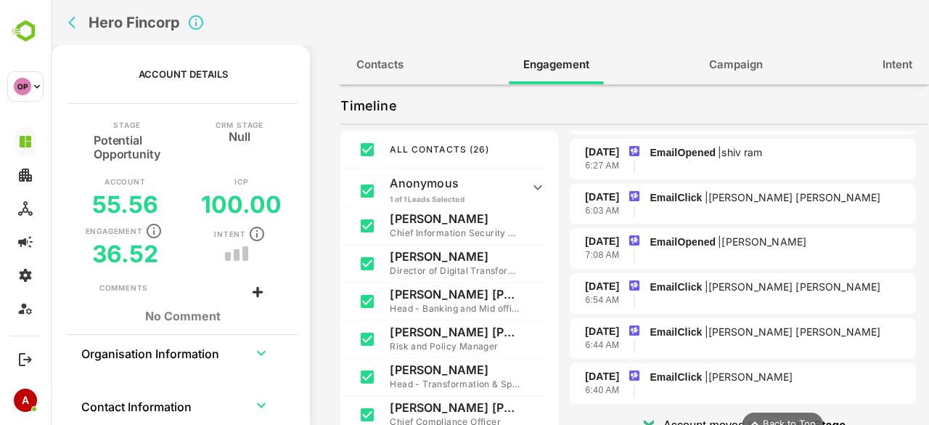
scroll to position [1636, 0]
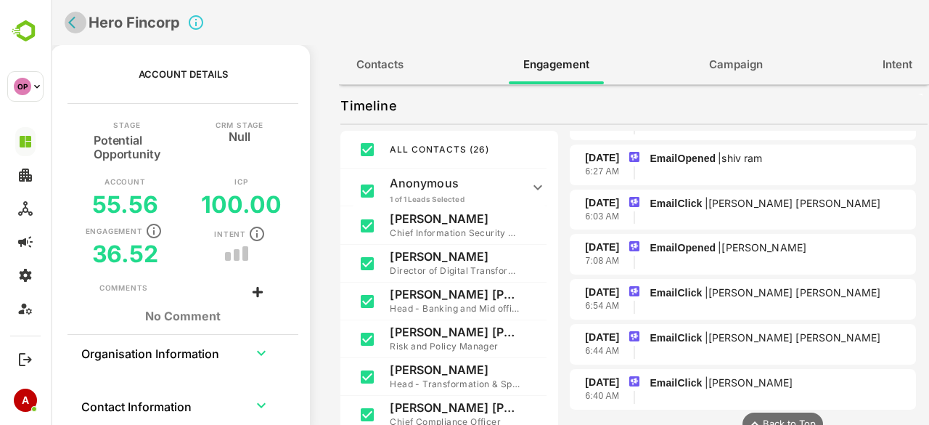
click at [70, 20] on icon "back" at bounding box center [75, 22] width 15 height 15
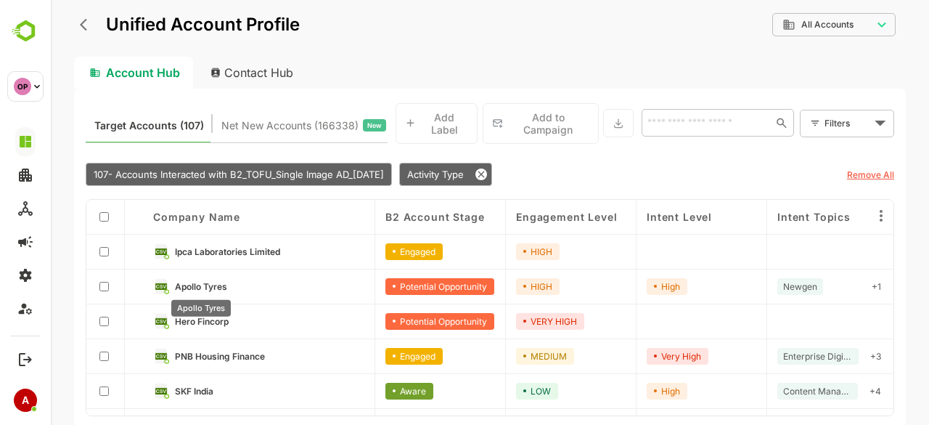
click at [203, 282] on span "Apollo Tyres" at bounding box center [201, 286] width 52 height 11
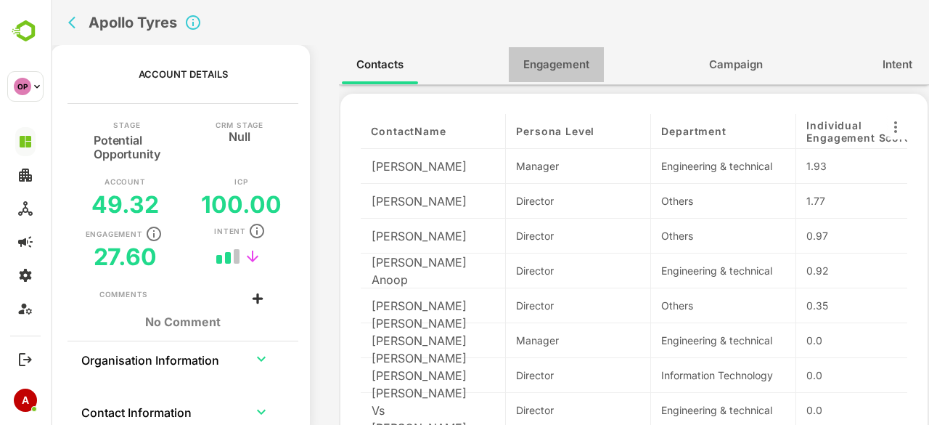
click at [555, 73] on span "Engagement" at bounding box center [556, 64] width 66 height 19
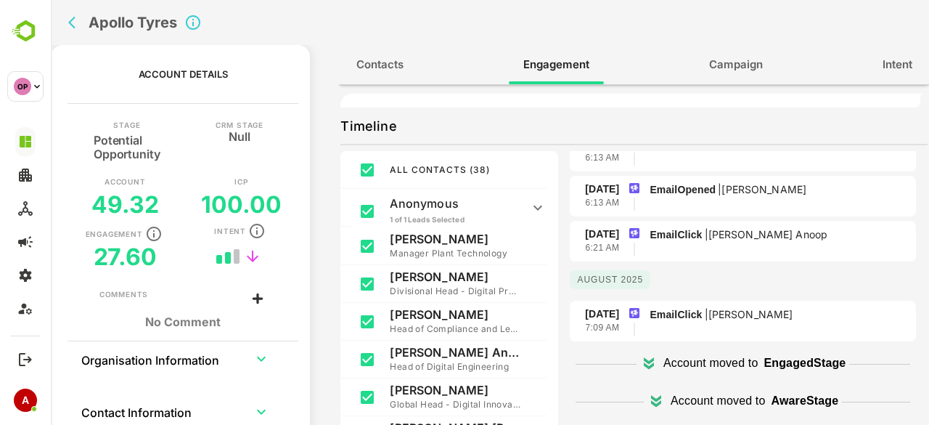
scroll to position [1302, 0]
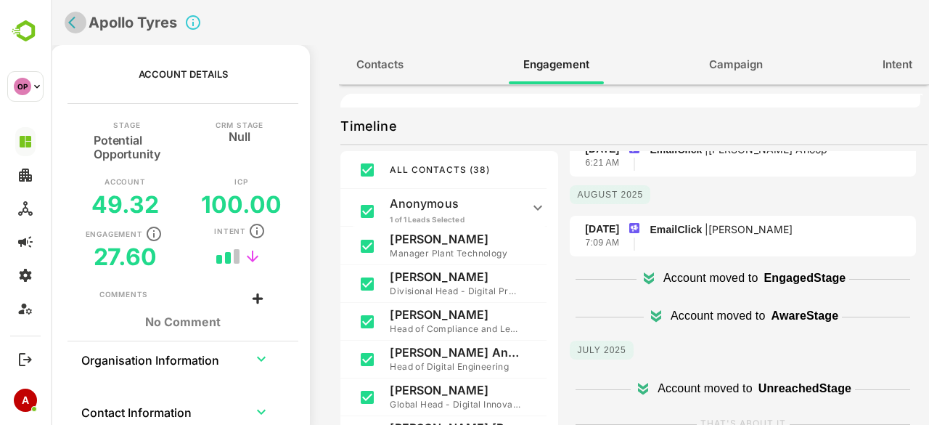
click at [78, 23] on icon "back" at bounding box center [75, 22] width 15 height 15
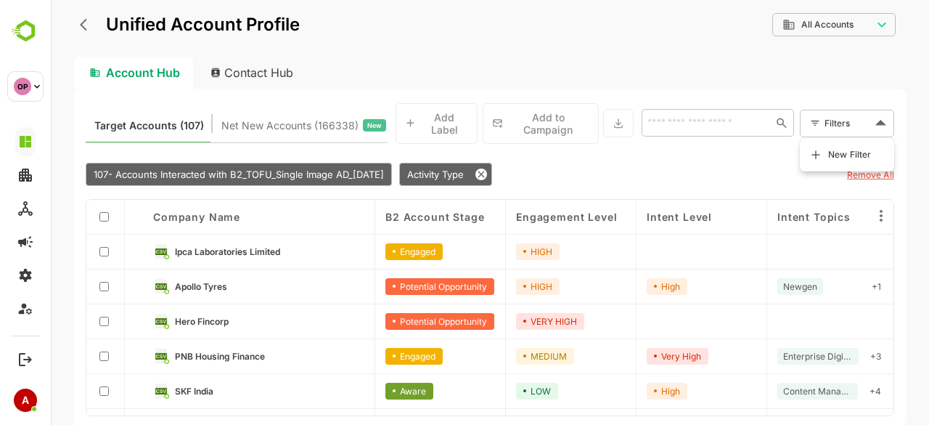
click at [825, 129] on body "**********" at bounding box center [490, 212] width 878 height 425
click at [843, 157] on span "New Filter" at bounding box center [850, 154] width 44 height 17
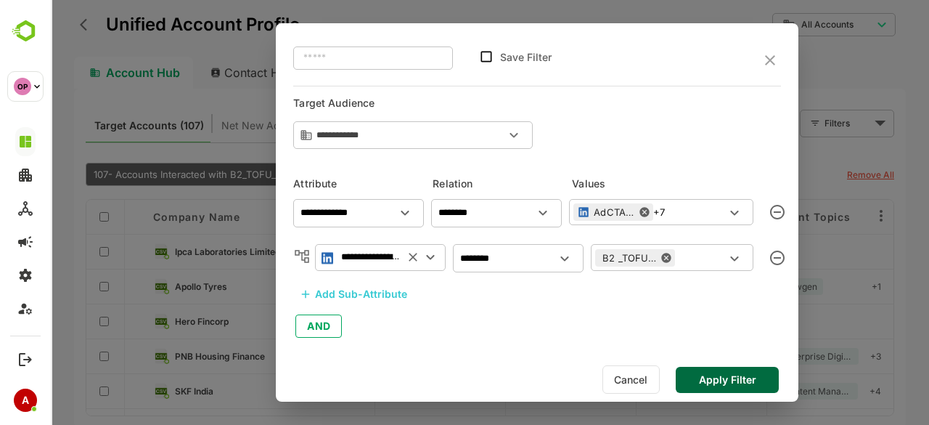
click at [346, 293] on div "Add Sub-Attribute" at bounding box center [361, 293] width 92 height 17
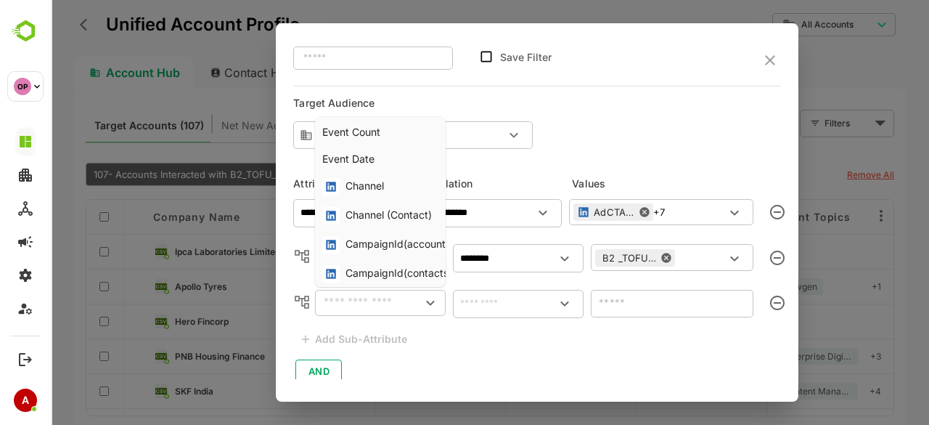
click at [356, 298] on input "text" at bounding box center [368, 302] width 98 height 17
click at [378, 154] on div "Event Date" at bounding box center [376, 158] width 109 height 15
type input "**********"
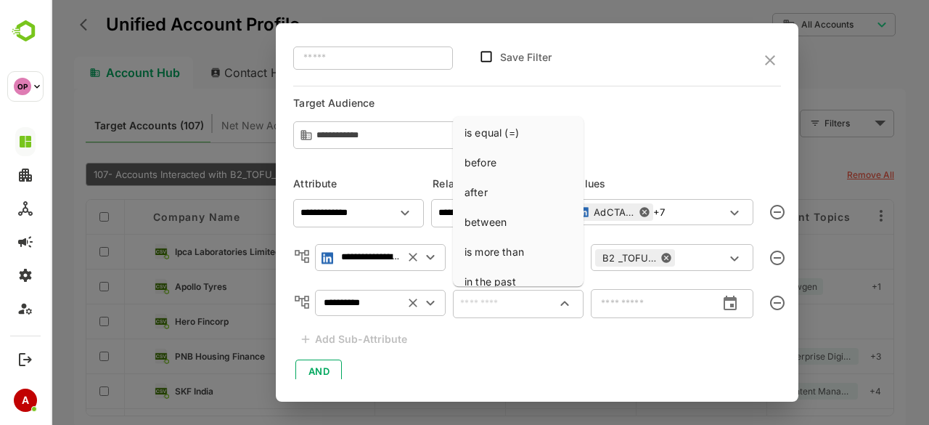
click at [500, 304] on input "text" at bounding box center [518, 303] width 125 height 17
click at [496, 219] on li "between" at bounding box center [518, 221] width 125 height 27
type input "*******"
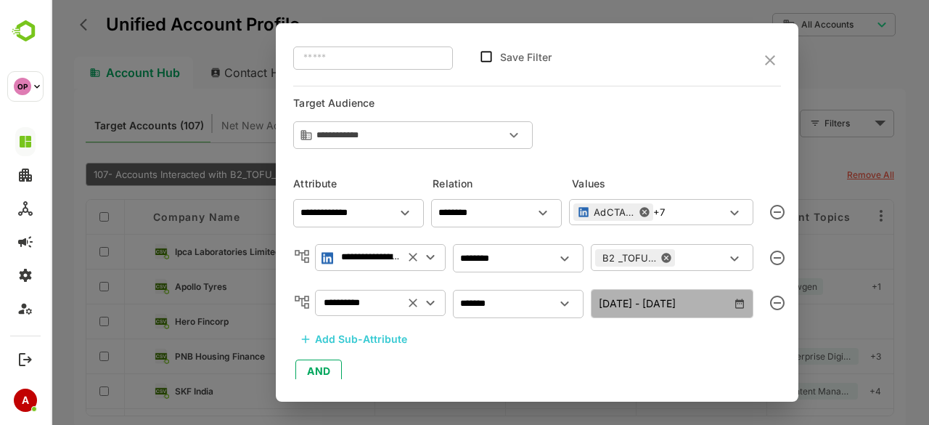
click at [710, 299] on span "[DATE] - [DATE]" at bounding box center [672, 303] width 147 height 19
click at [737, 300] on icon "button" at bounding box center [739, 302] width 9 height 9
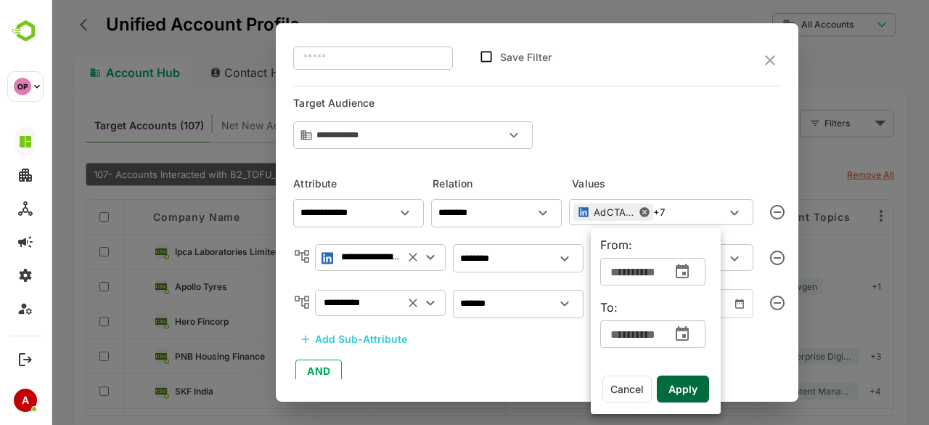
click at [679, 270] on icon "change date" at bounding box center [682, 271] width 17 height 17
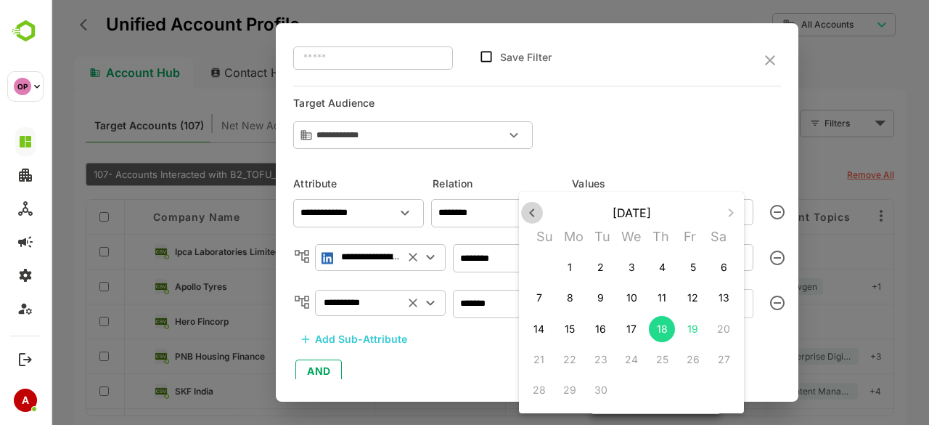
click at [536, 218] on icon "button" at bounding box center [531, 212] width 17 height 17
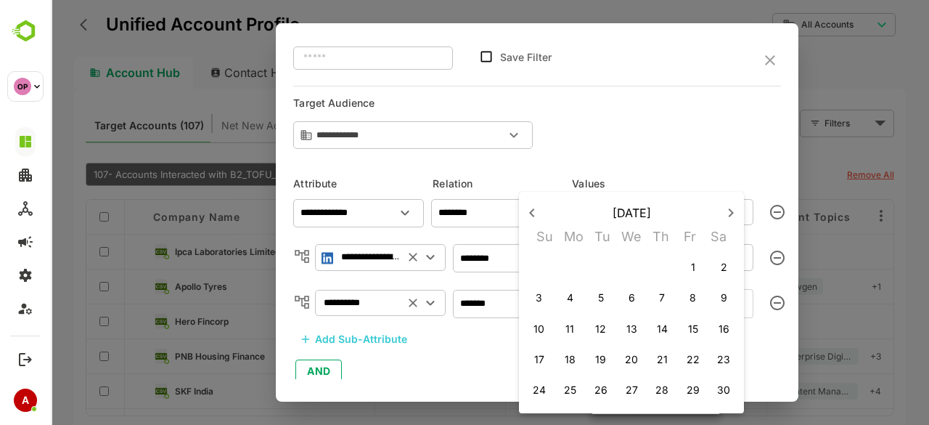
click at [601, 295] on p "5" at bounding box center [601, 297] width 6 height 15
type input "**********"
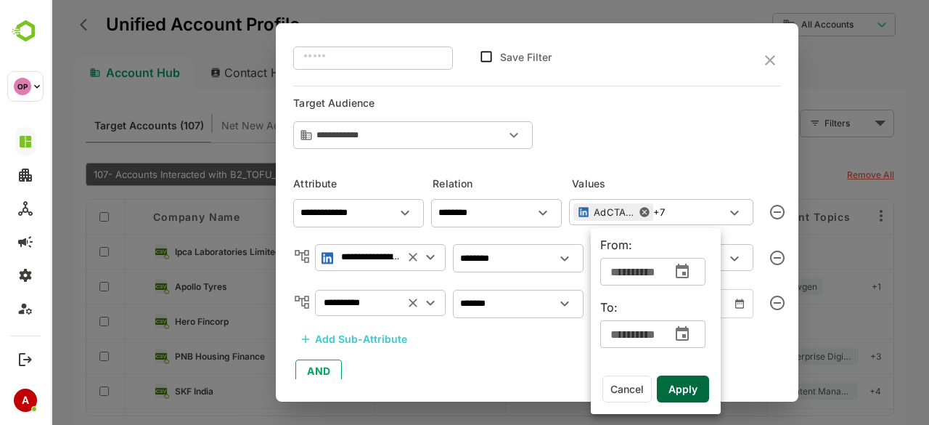
click at [685, 338] on icon "change date" at bounding box center [682, 333] width 17 height 17
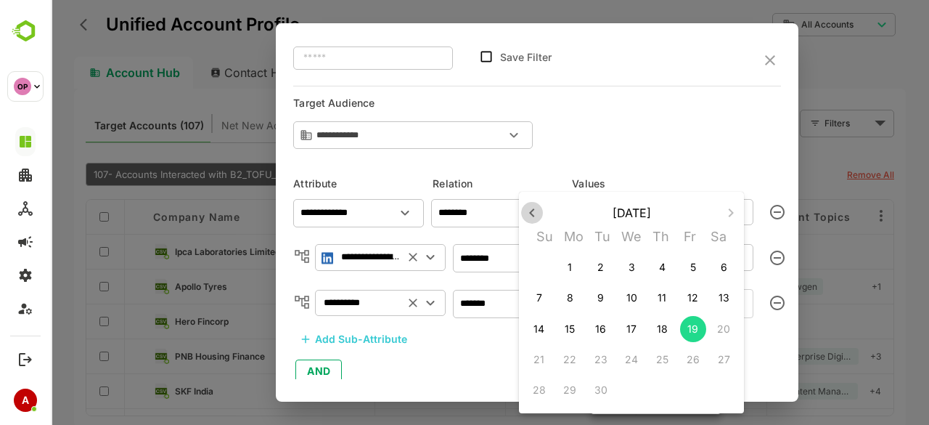
click at [534, 216] on icon "button" at bounding box center [531, 212] width 17 height 17
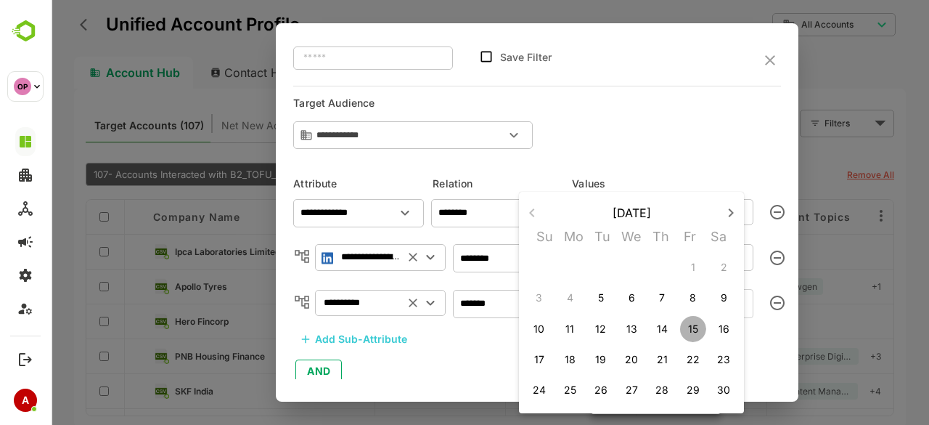
click at [688, 327] on p "15" at bounding box center [693, 329] width 10 height 15
type input "**********"
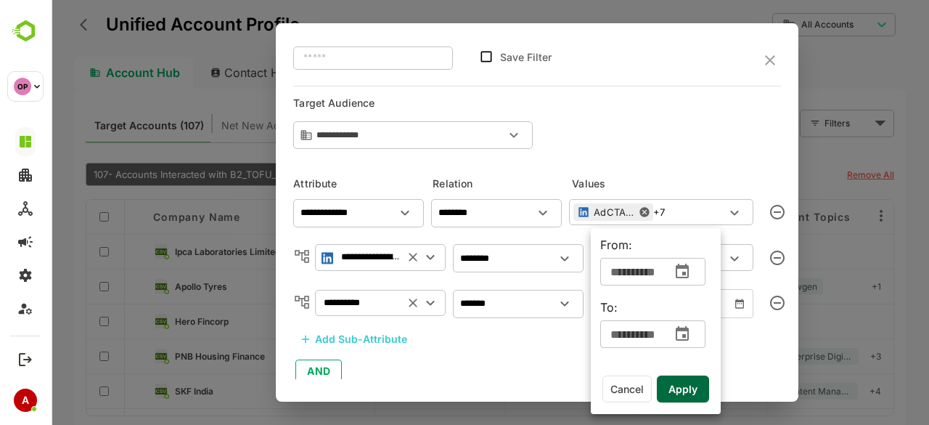
click at [693, 388] on span "Apply" at bounding box center [683, 389] width 29 height 19
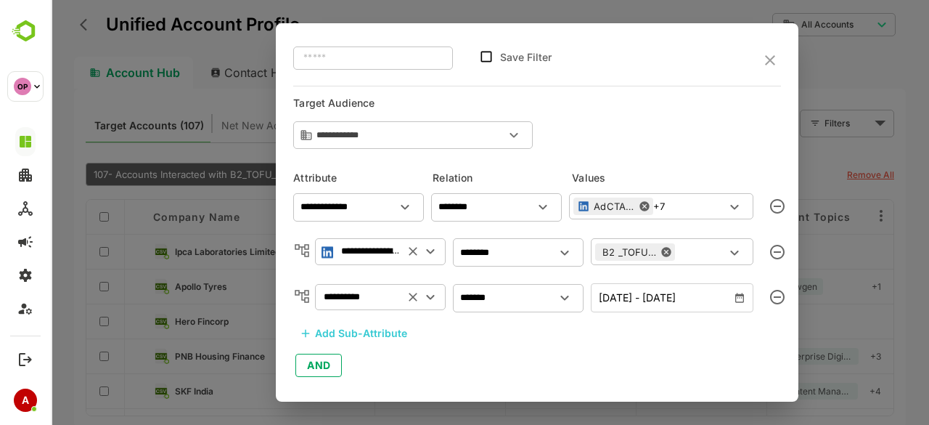
scroll to position [62, 0]
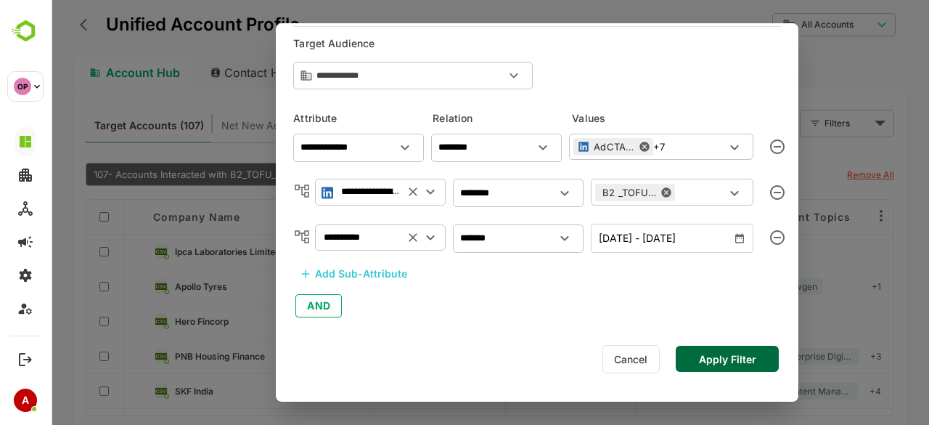
click at [729, 356] on button "Apply Filter" at bounding box center [727, 359] width 103 height 26
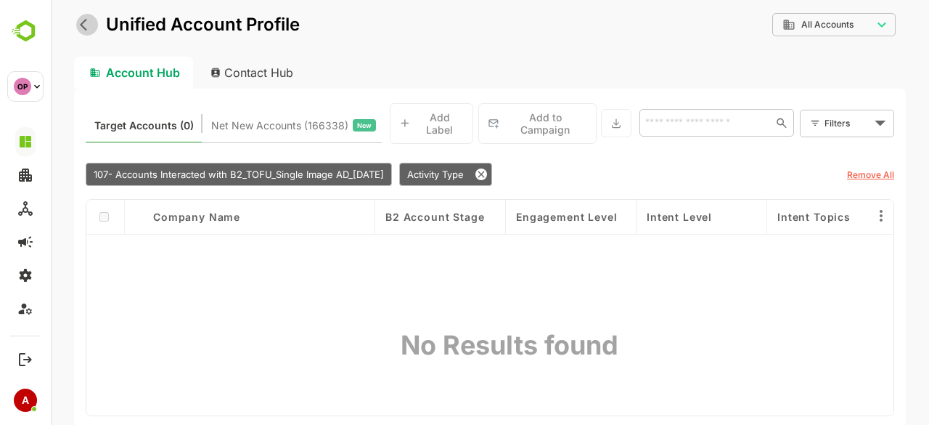
click at [81, 28] on icon "back" at bounding box center [87, 24] width 15 height 15
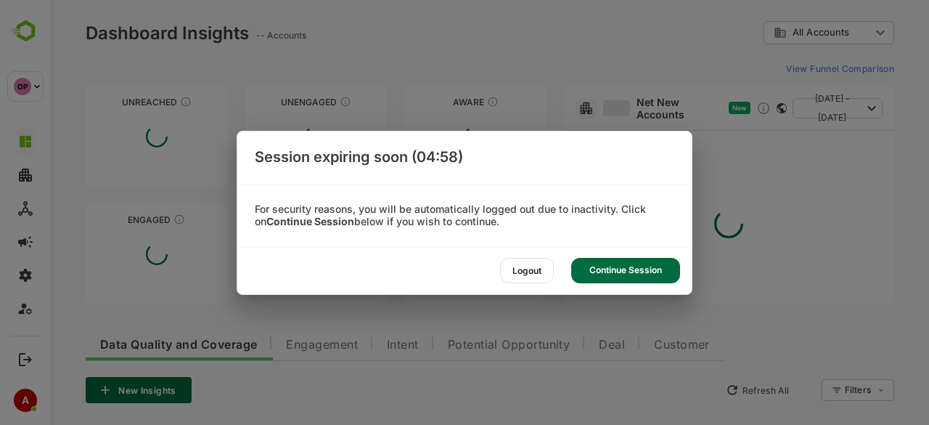
click at [532, 275] on div "Logout" at bounding box center [527, 270] width 54 height 25
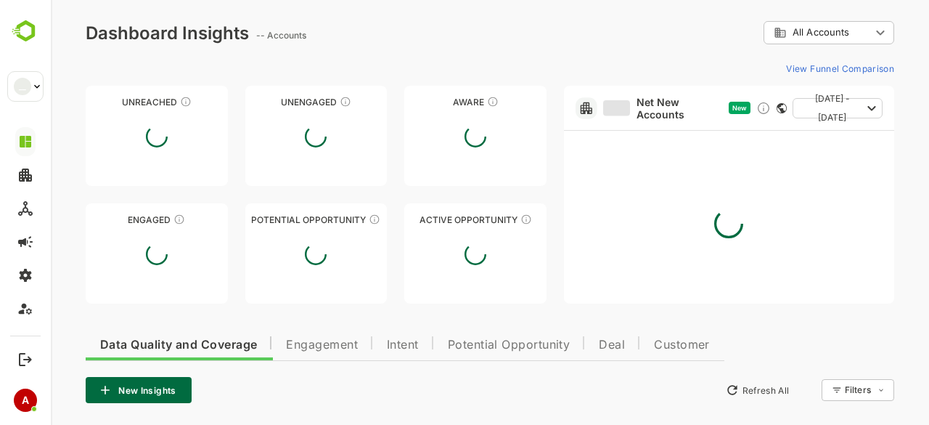
scroll to position [0, 0]
